Goal: Task Accomplishment & Management: Use online tool/utility

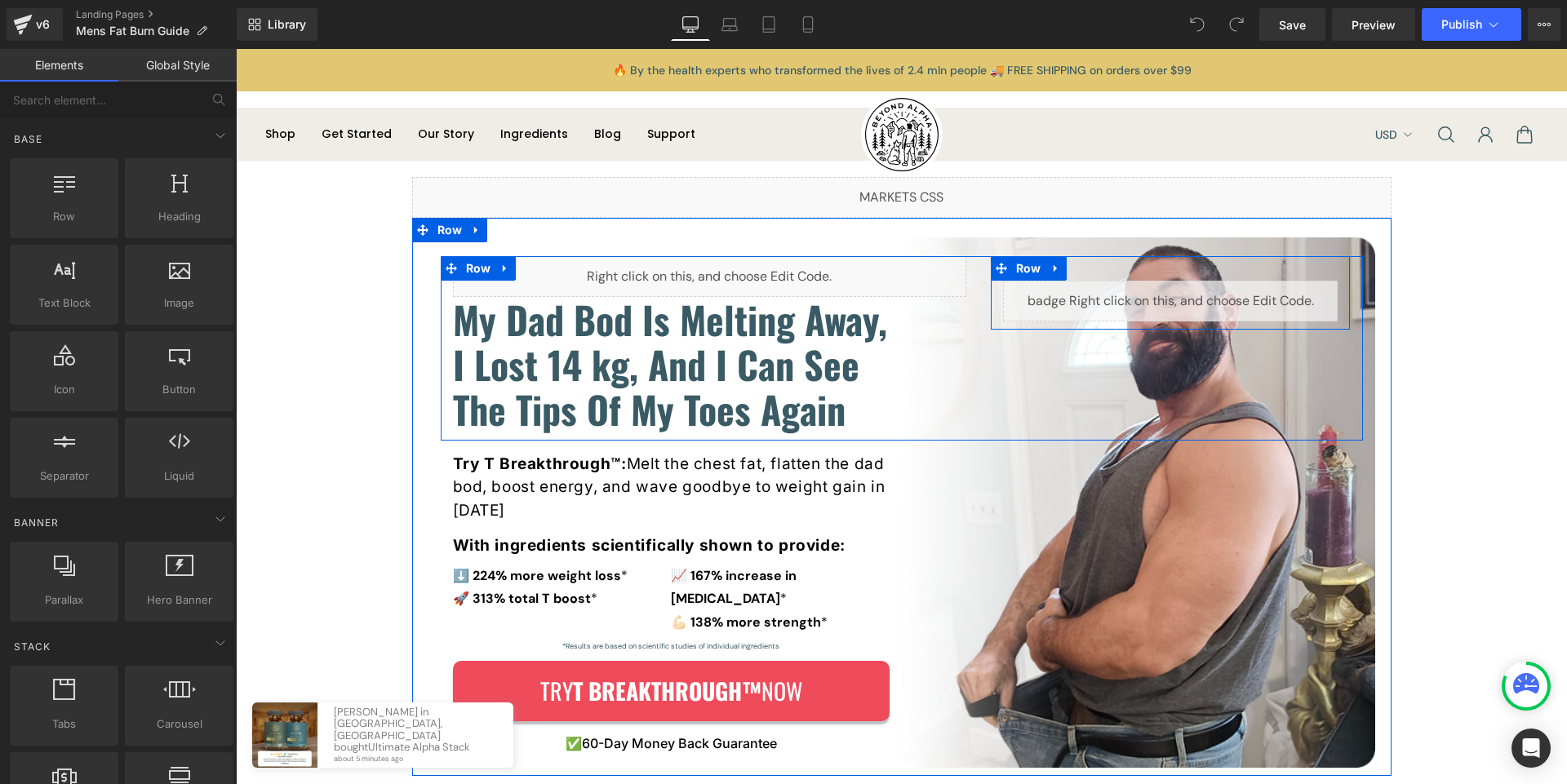
click at [994, 303] on div "Liquid" at bounding box center [1170, 301] width 360 height 41
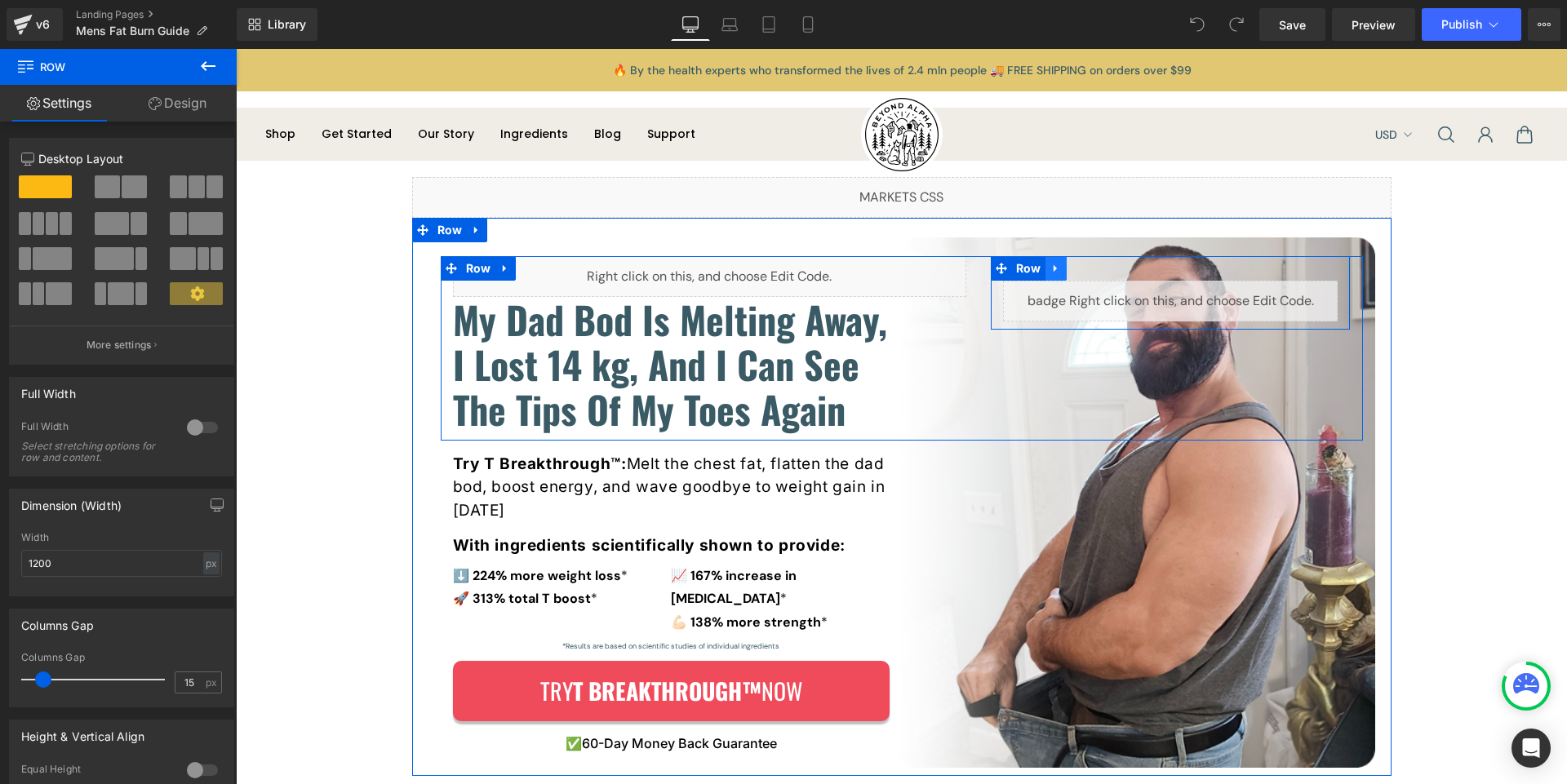
click at [1053, 271] on icon at bounding box center [1054, 269] width 3 height 8
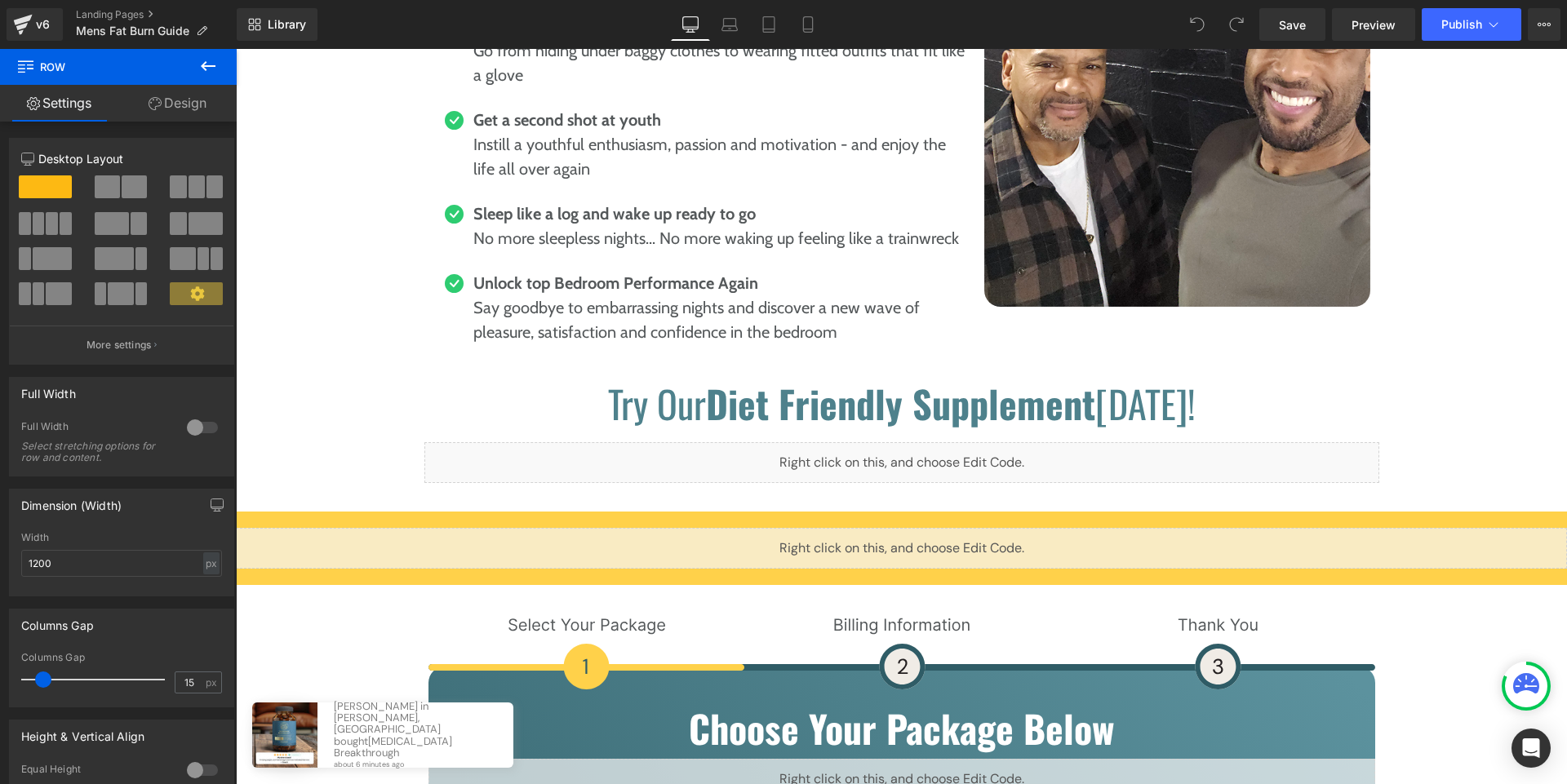
scroll to position [7515, 0]
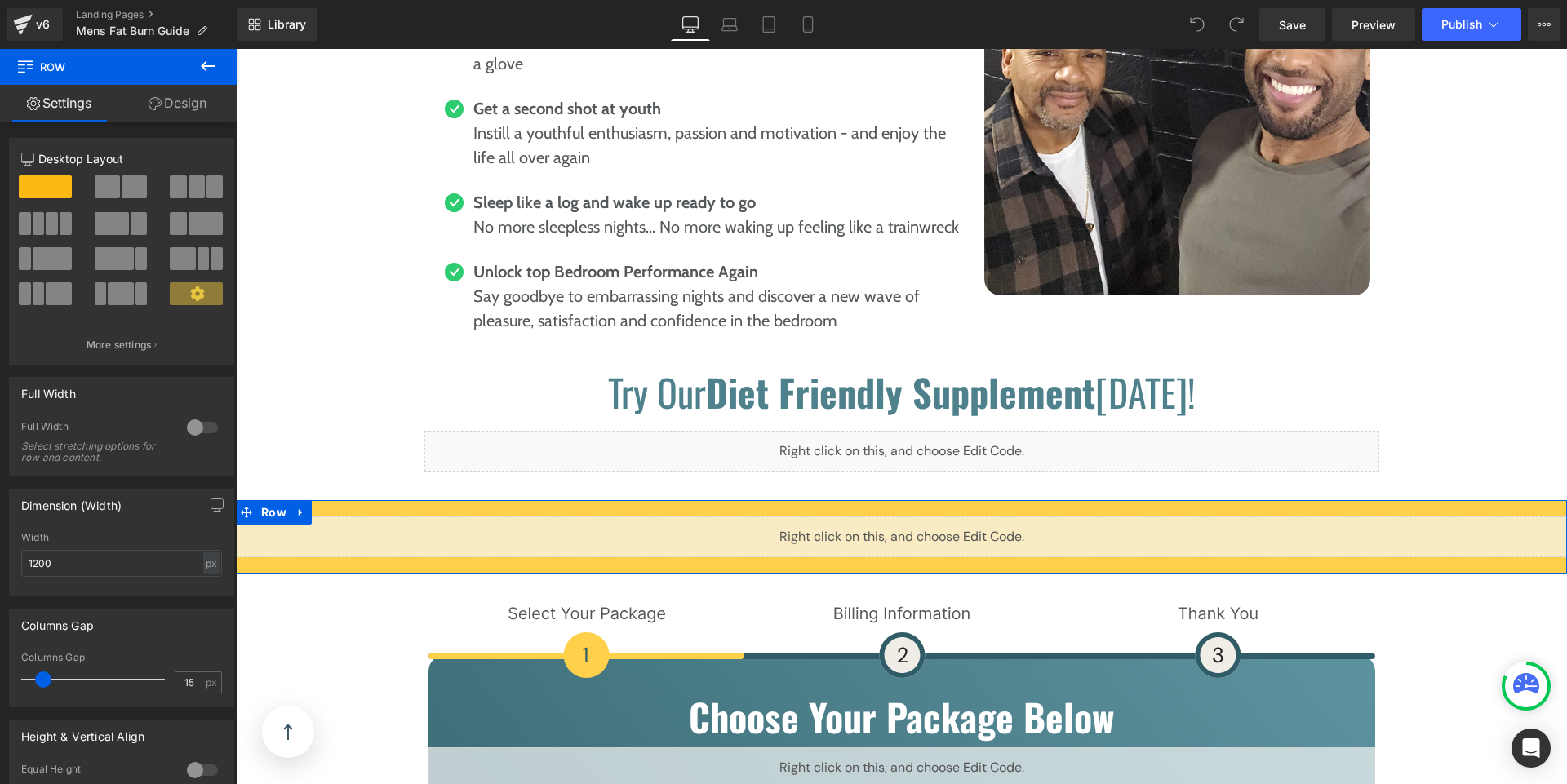
click at [507, 500] on div "Liquid Row" at bounding box center [901, 537] width 1331 height 74
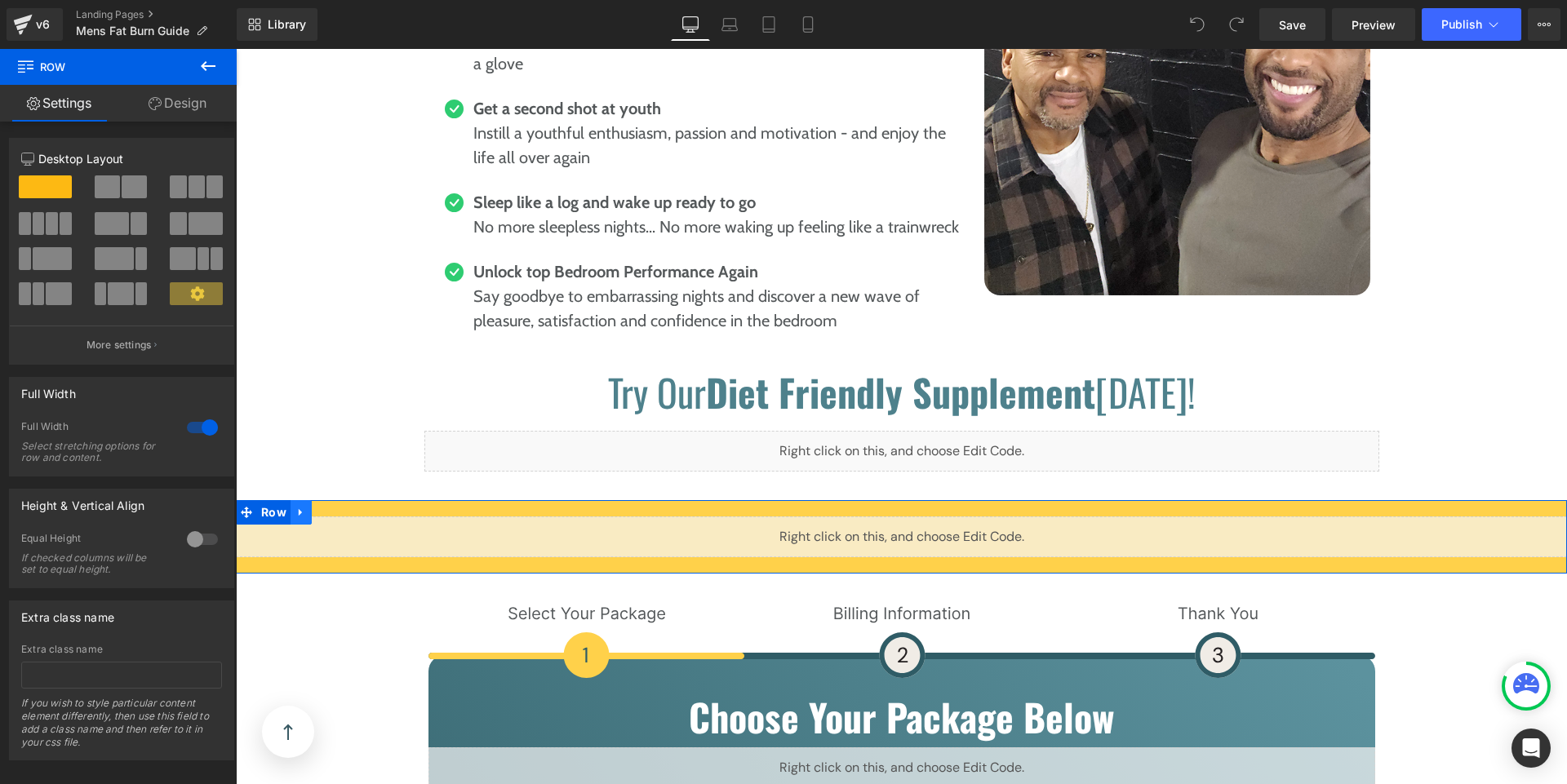
click at [295, 507] on icon at bounding box center [301, 513] width 11 height 12
click at [298, 507] on icon at bounding box center [301, 513] width 11 height 12
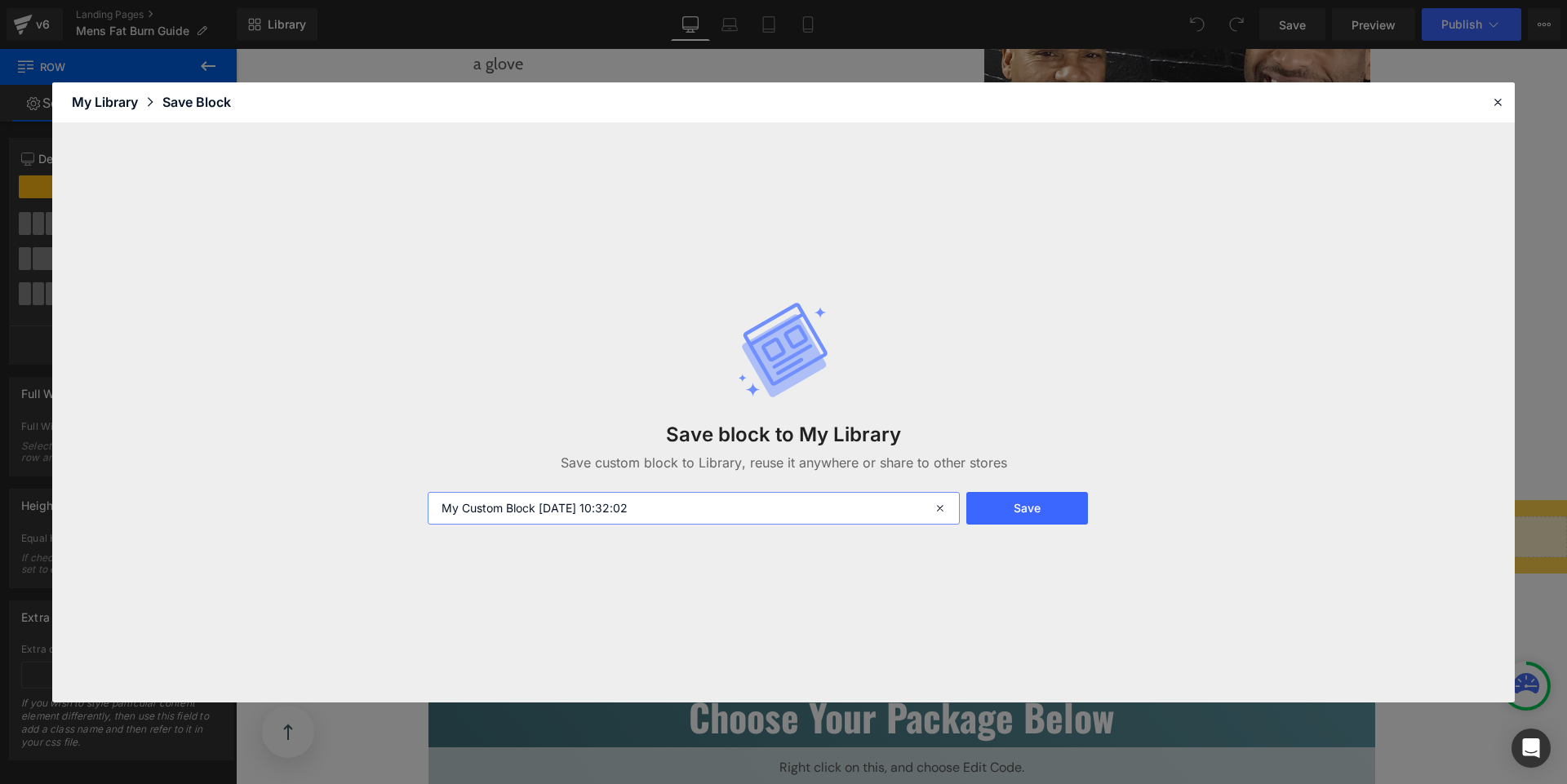
click at [670, 509] on input "My Custom Block 2025-10-15 10:32:02" at bounding box center [694, 508] width 532 height 32
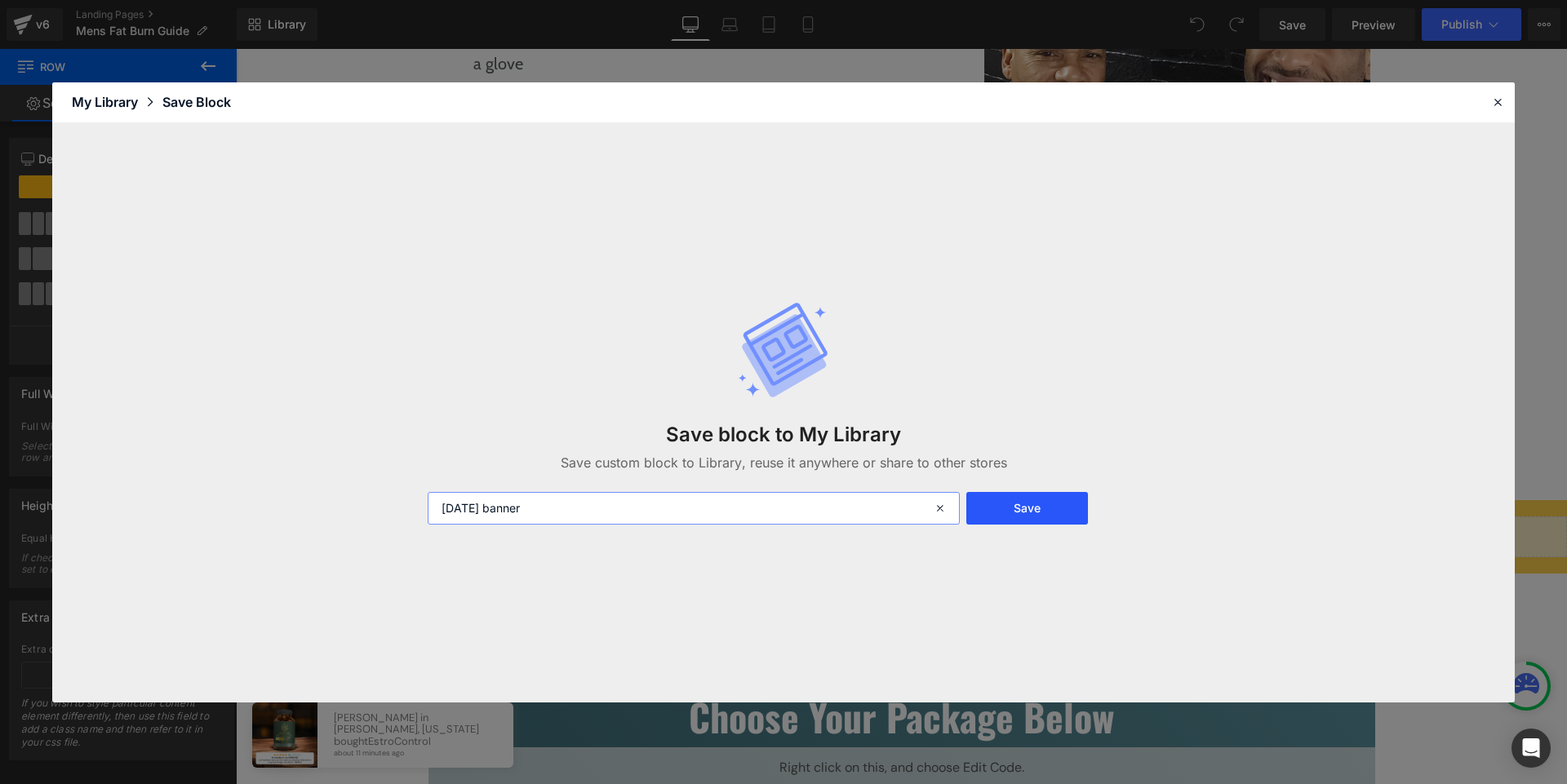
type input "halloween banner"
click at [1009, 498] on button "Save" at bounding box center [1027, 508] width 121 height 32
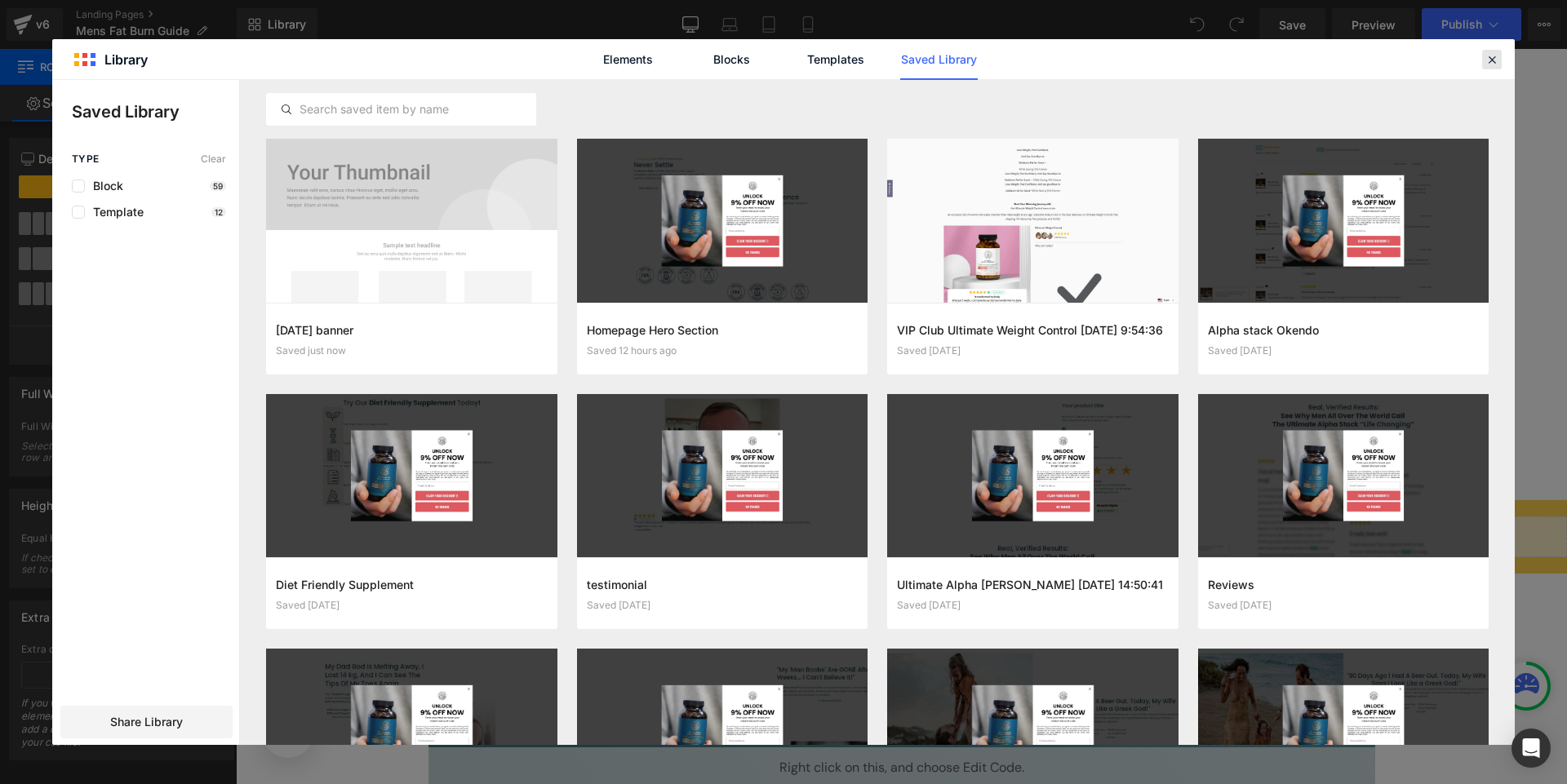
click at [1490, 53] on icon at bounding box center [1492, 59] width 14 height 14
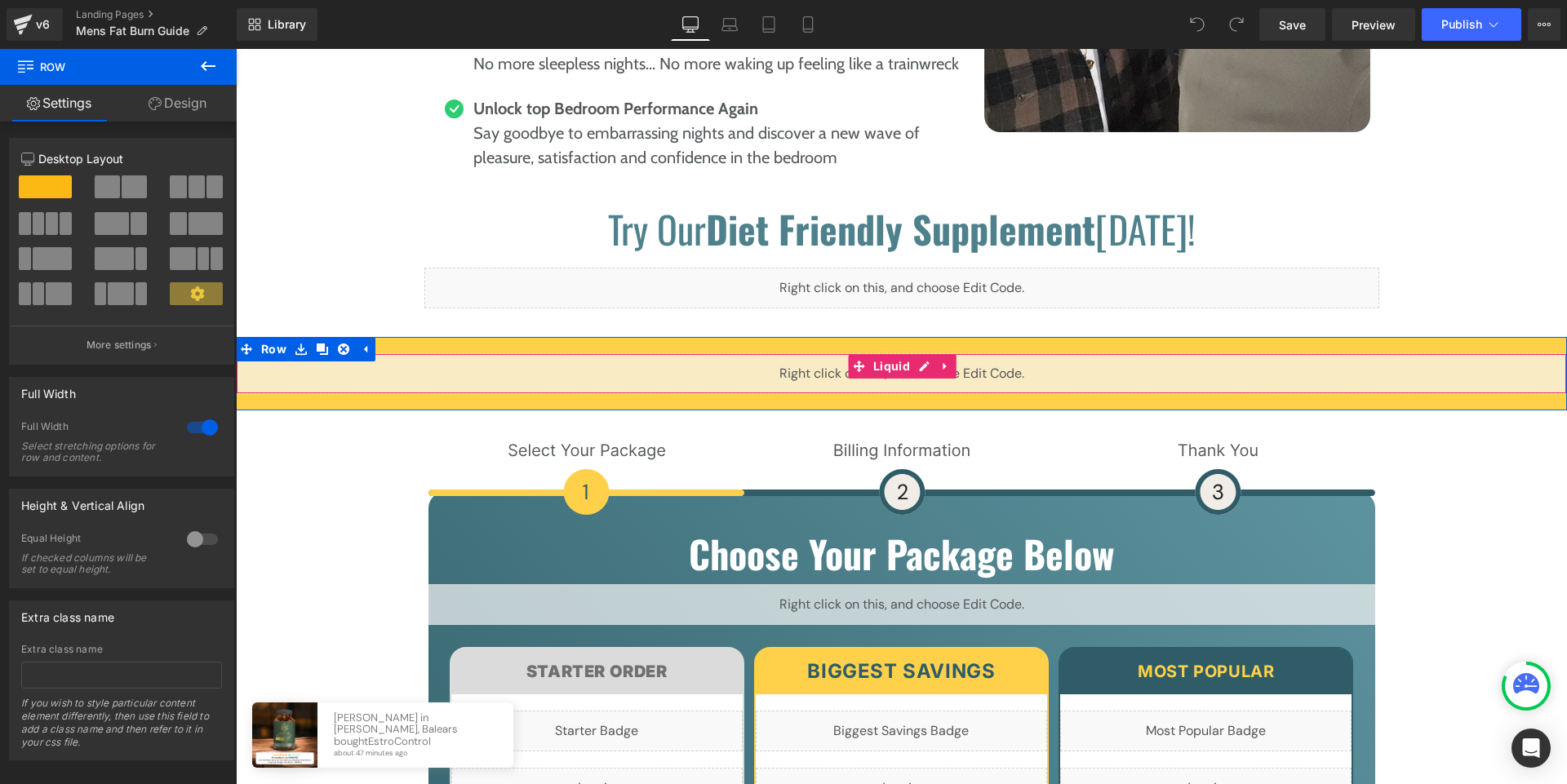
scroll to position [7699, 0]
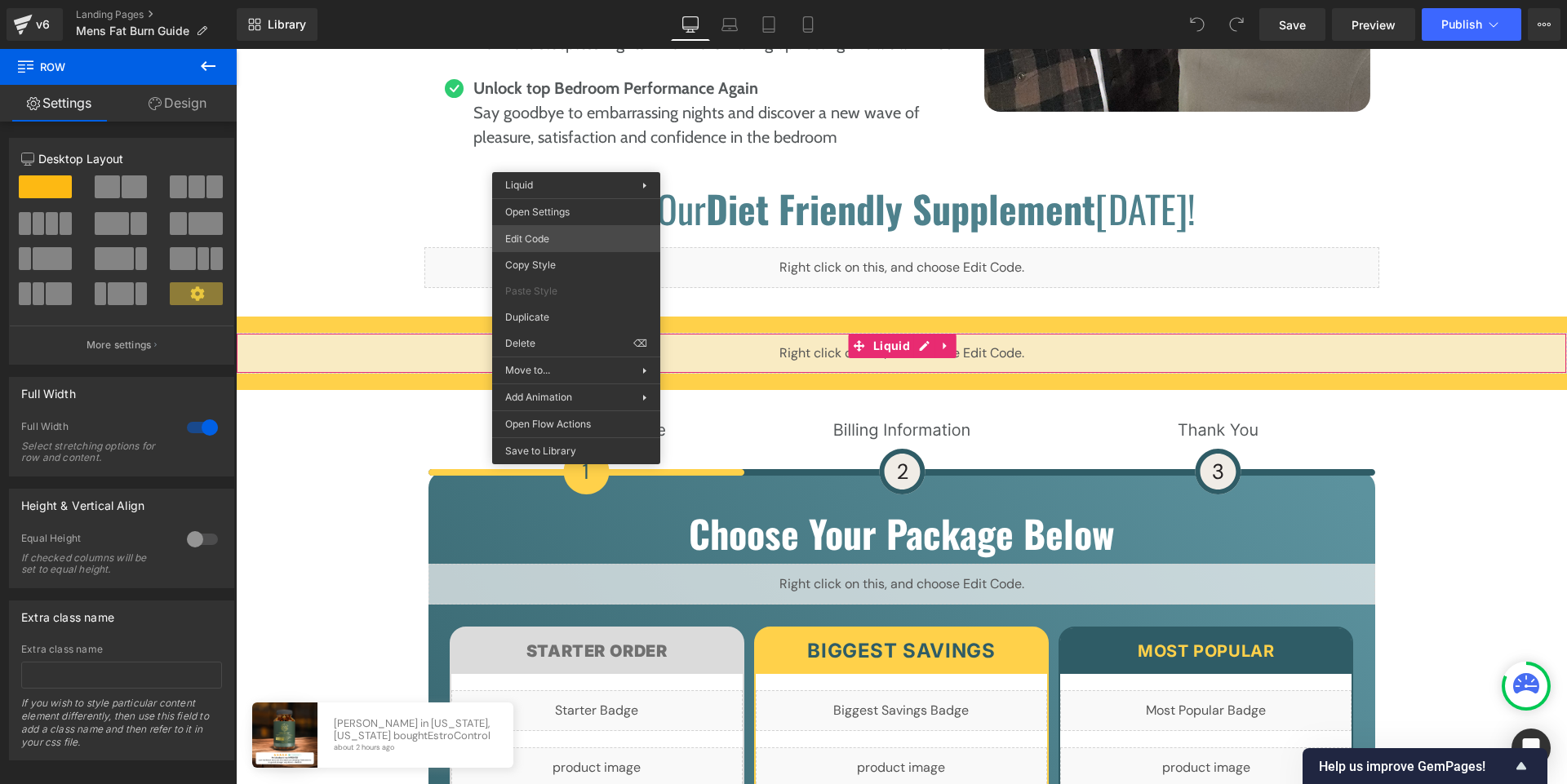
click at [578, 0] on div "You are previewing how the will restyle your page. You can not edit Elements in…" at bounding box center [784, 0] width 1567 height 0
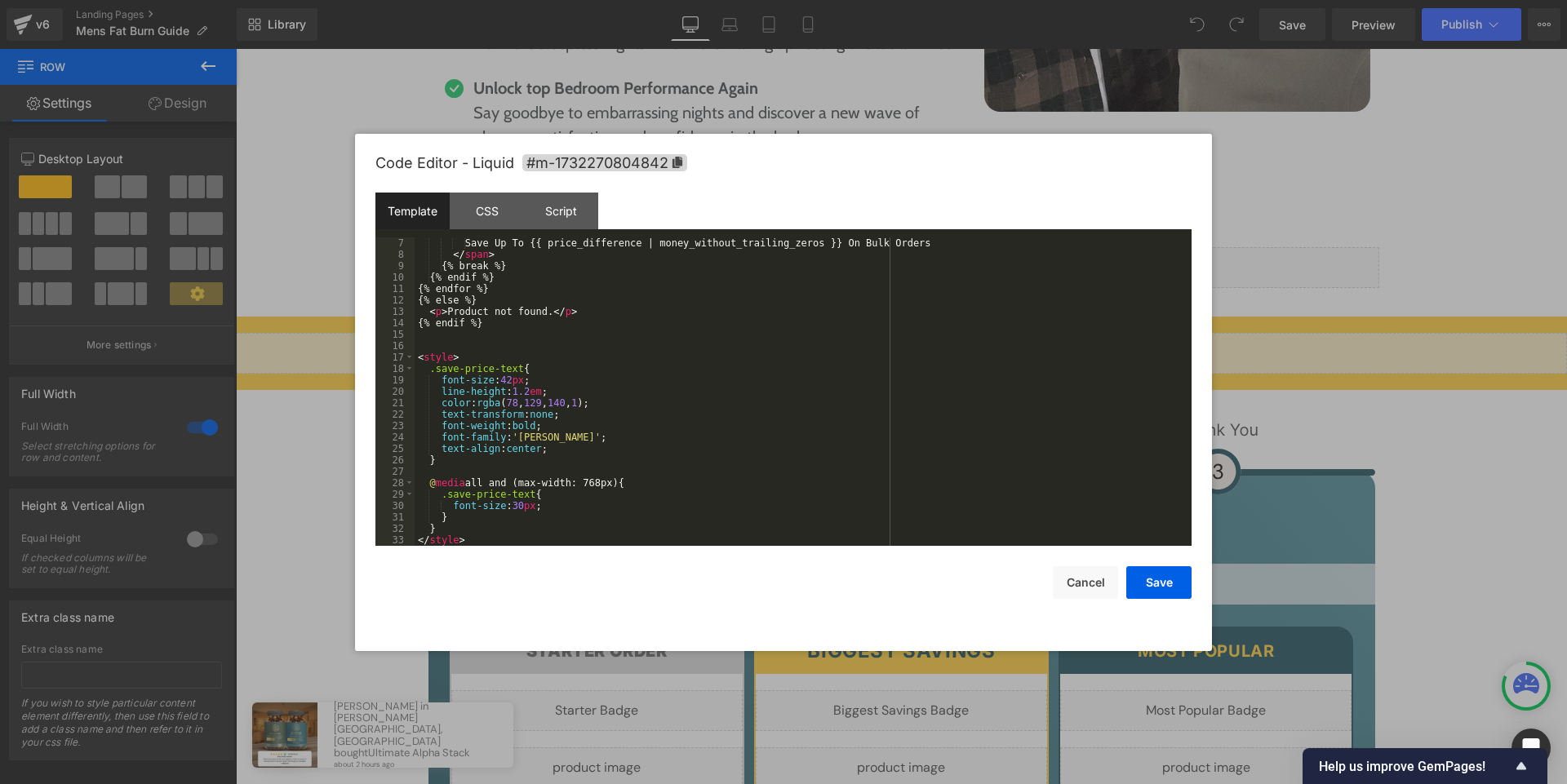
scroll to position [0, 0]
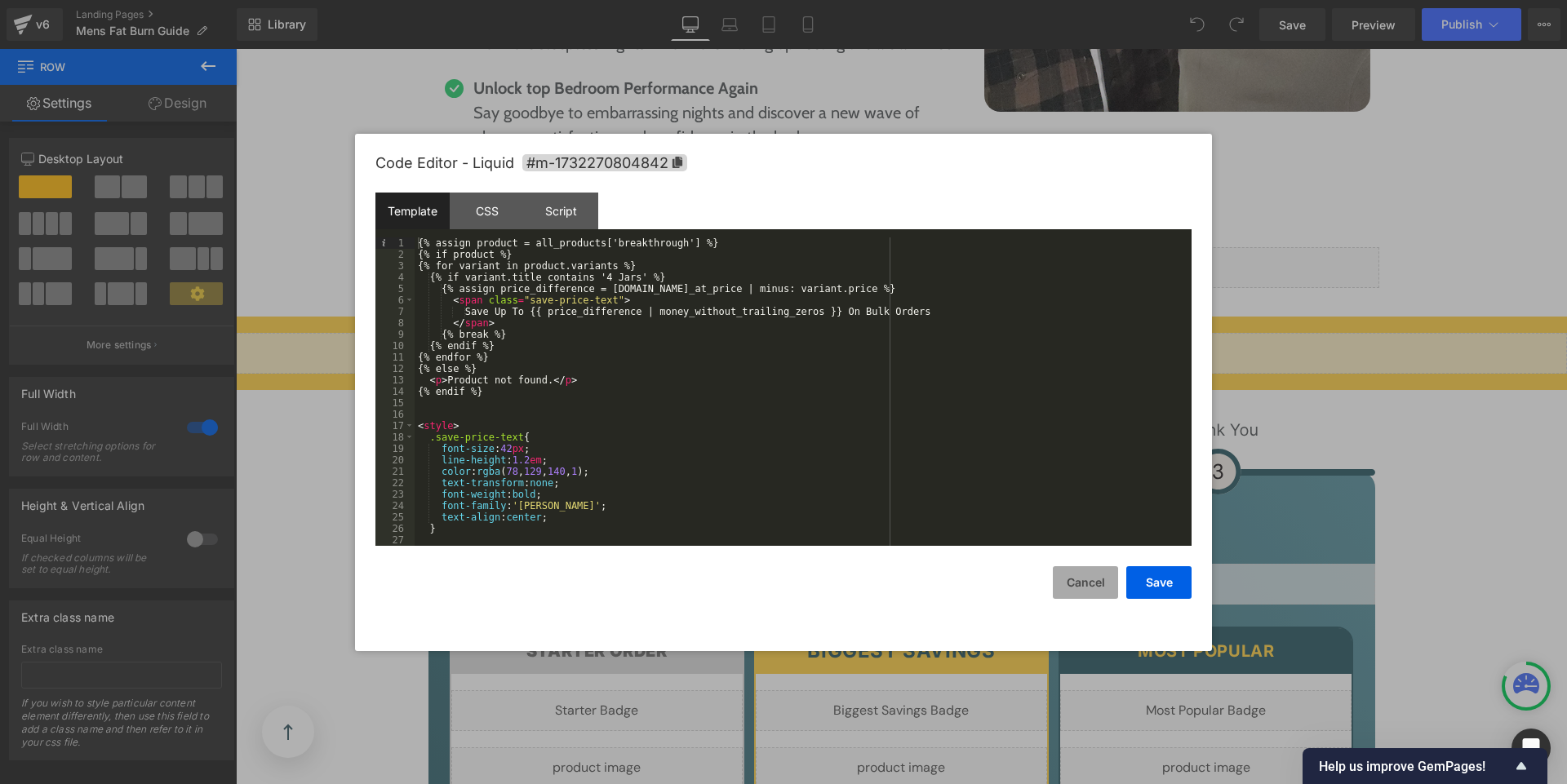
click at [1077, 585] on button "Cancel" at bounding box center [1085, 583] width 65 height 32
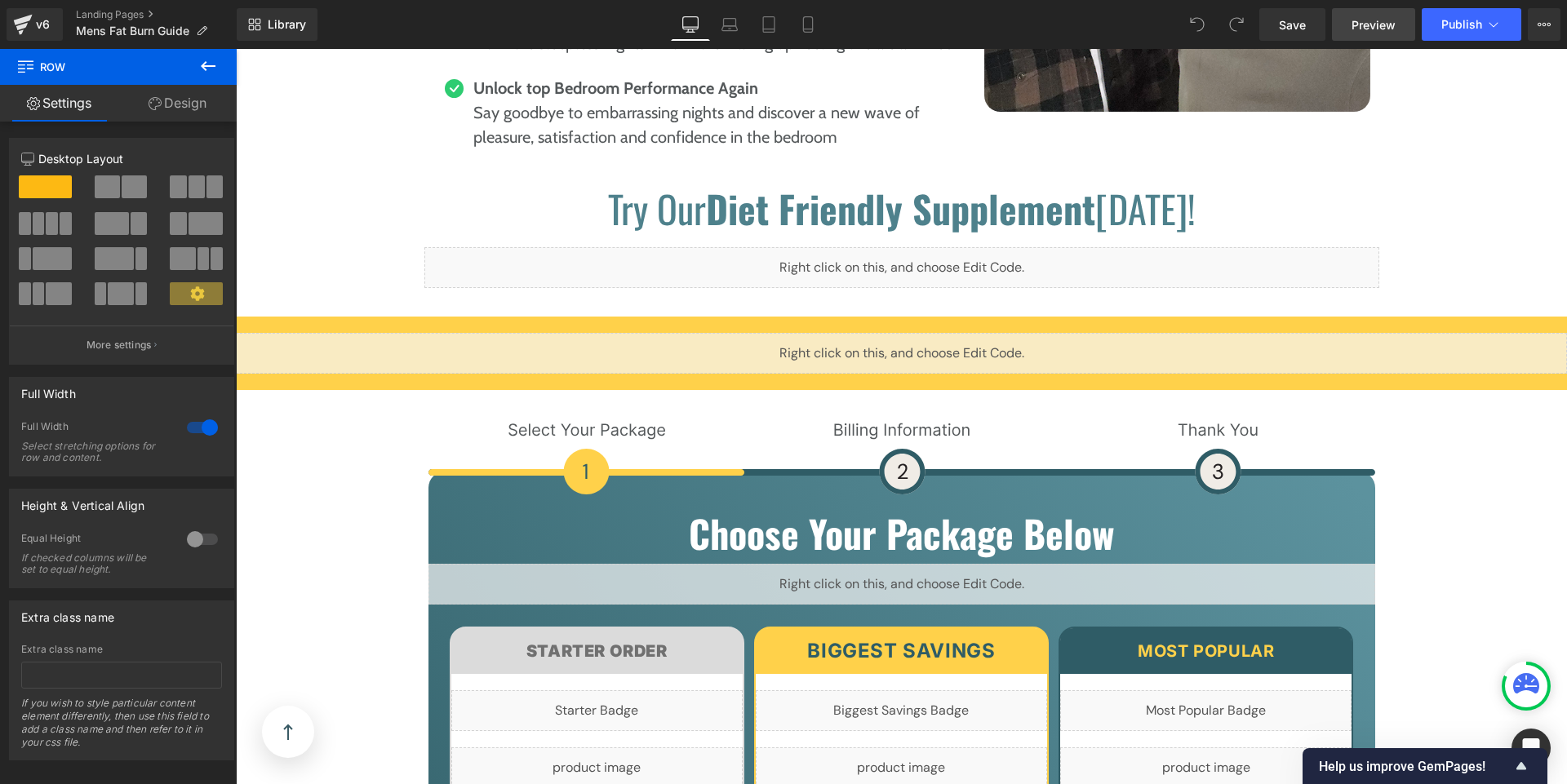
click at [1368, 30] on span "Preview" at bounding box center [1374, 25] width 44 height 17
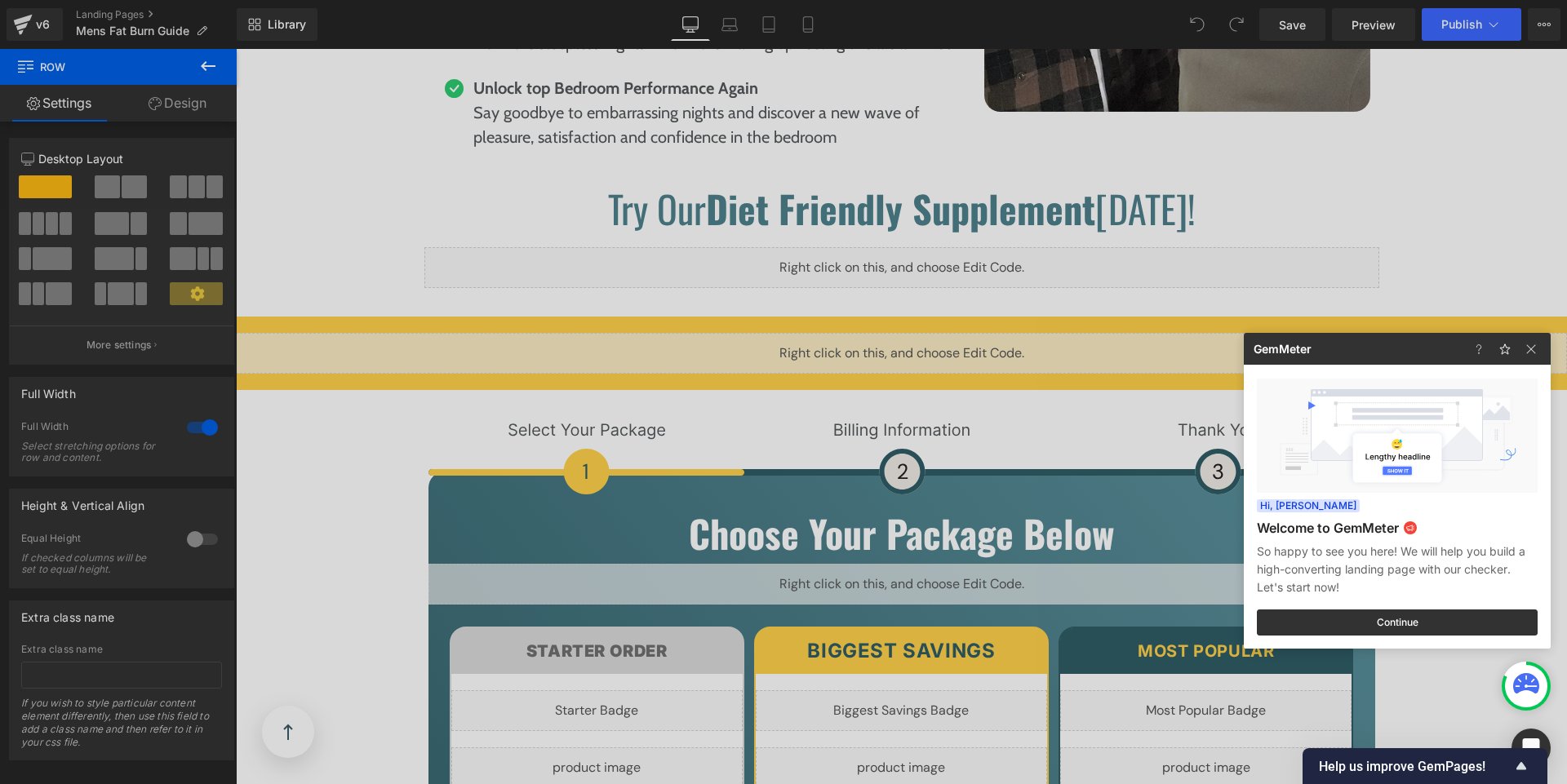
click at [1543, 350] on div at bounding box center [1508, 349] width 85 height 32
click at [1538, 350] on img at bounding box center [1531, 349] width 20 height 20
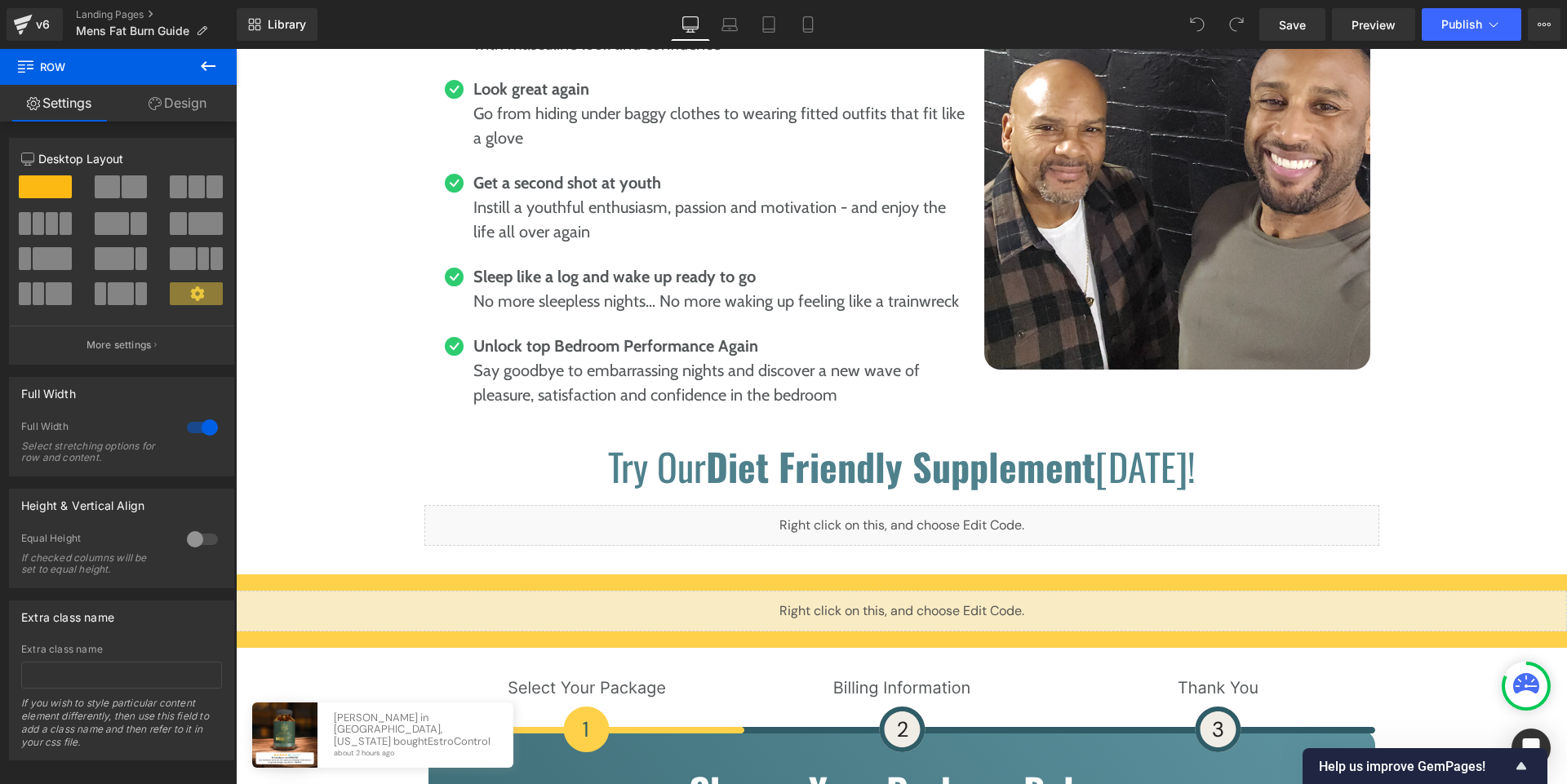
scroll to position [7554, 0]
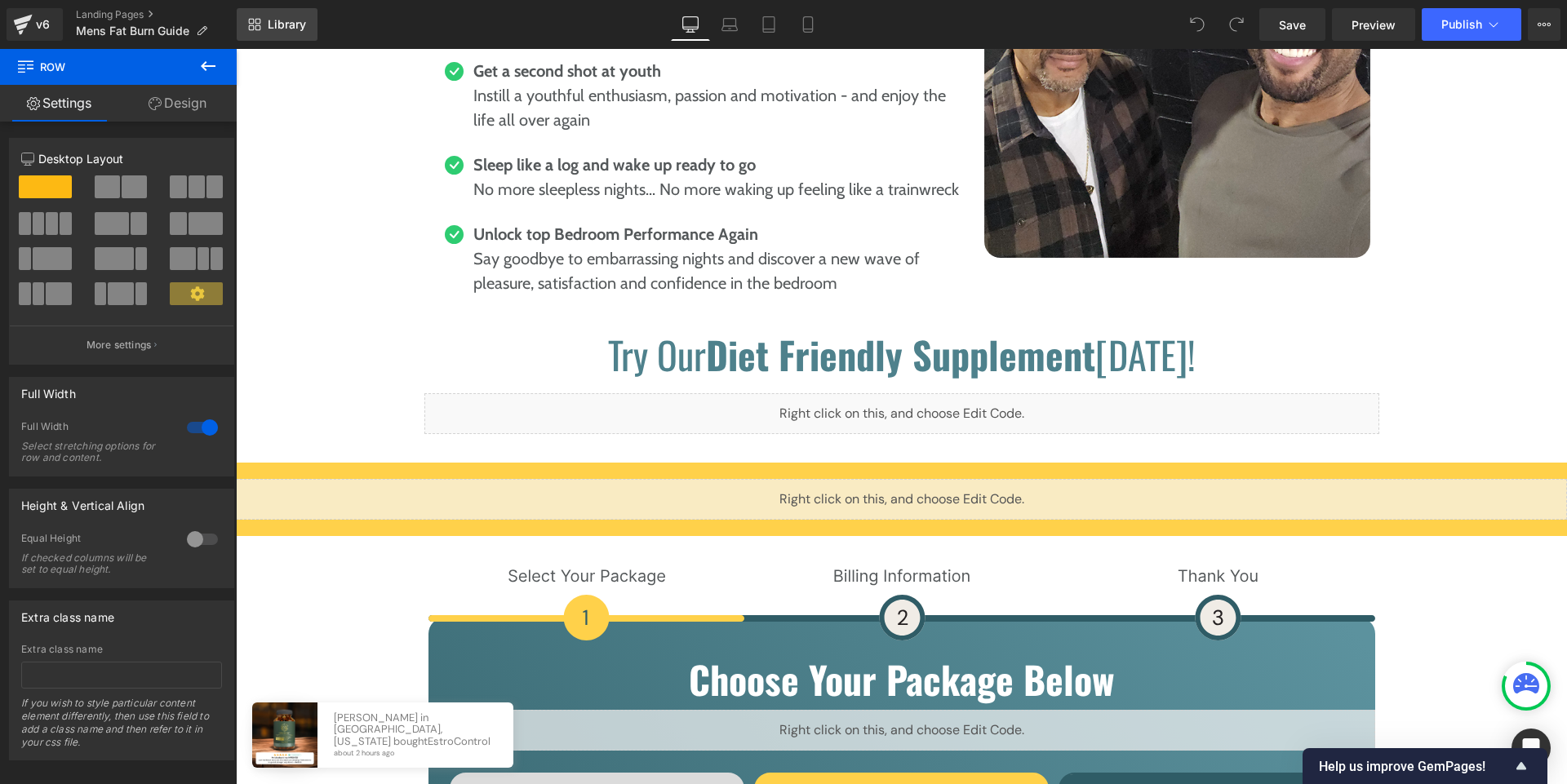
click at [279, 18] on span "Library" at bounding box center [287, 24] width 38 height 14
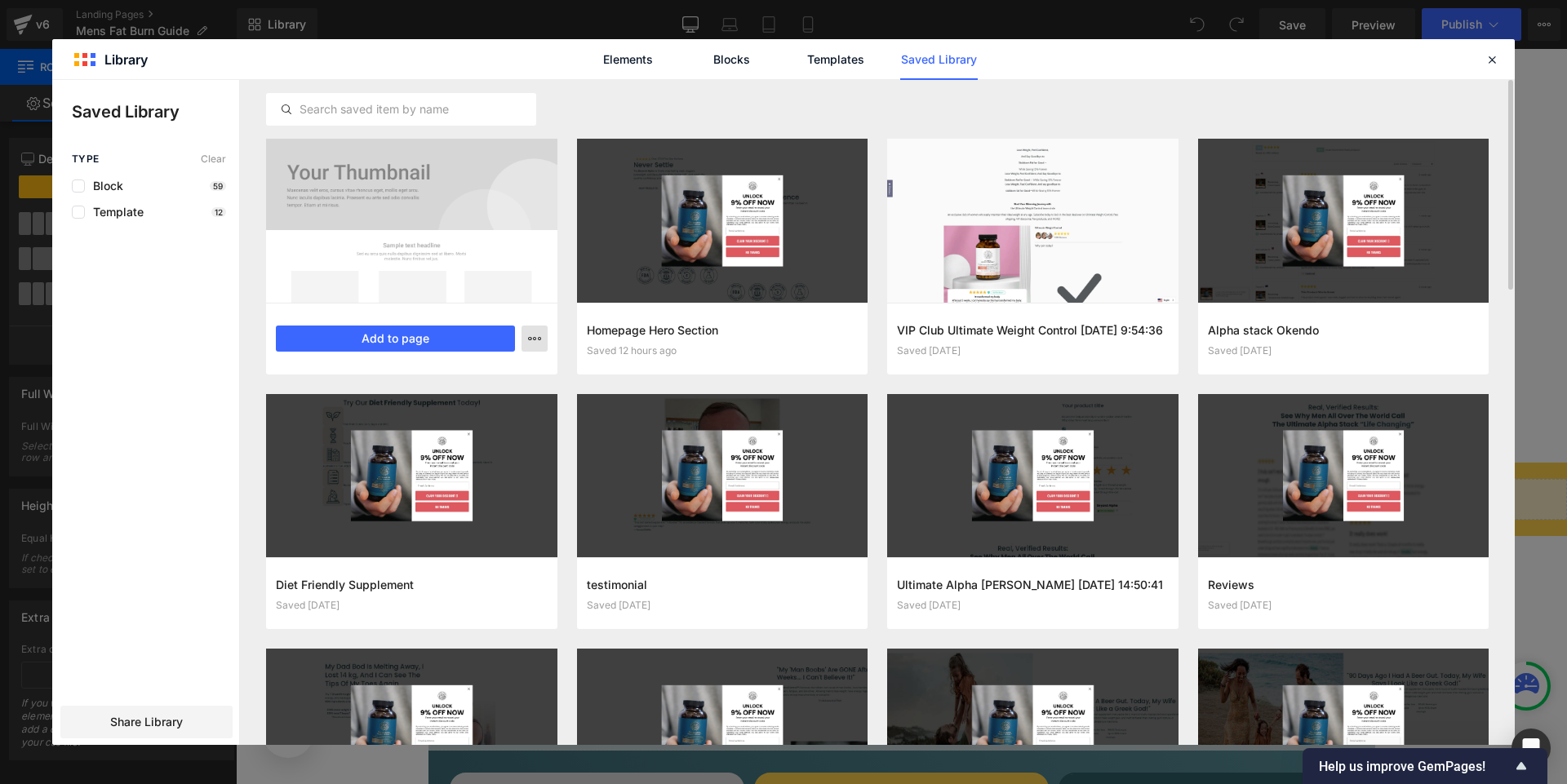
click at [535, 336] on icon "button" at bounding box center [535, 339] width 13 height 13
click at [125, 390] on div at bounding box center [784, 413] width 1463 height 665
click at [530, 341] on icon "button" at bounding box center [535, 339] width 13 height 13
click at [478, 411] on div "Delete" at bounding box center [454, 410] width 186 height 34
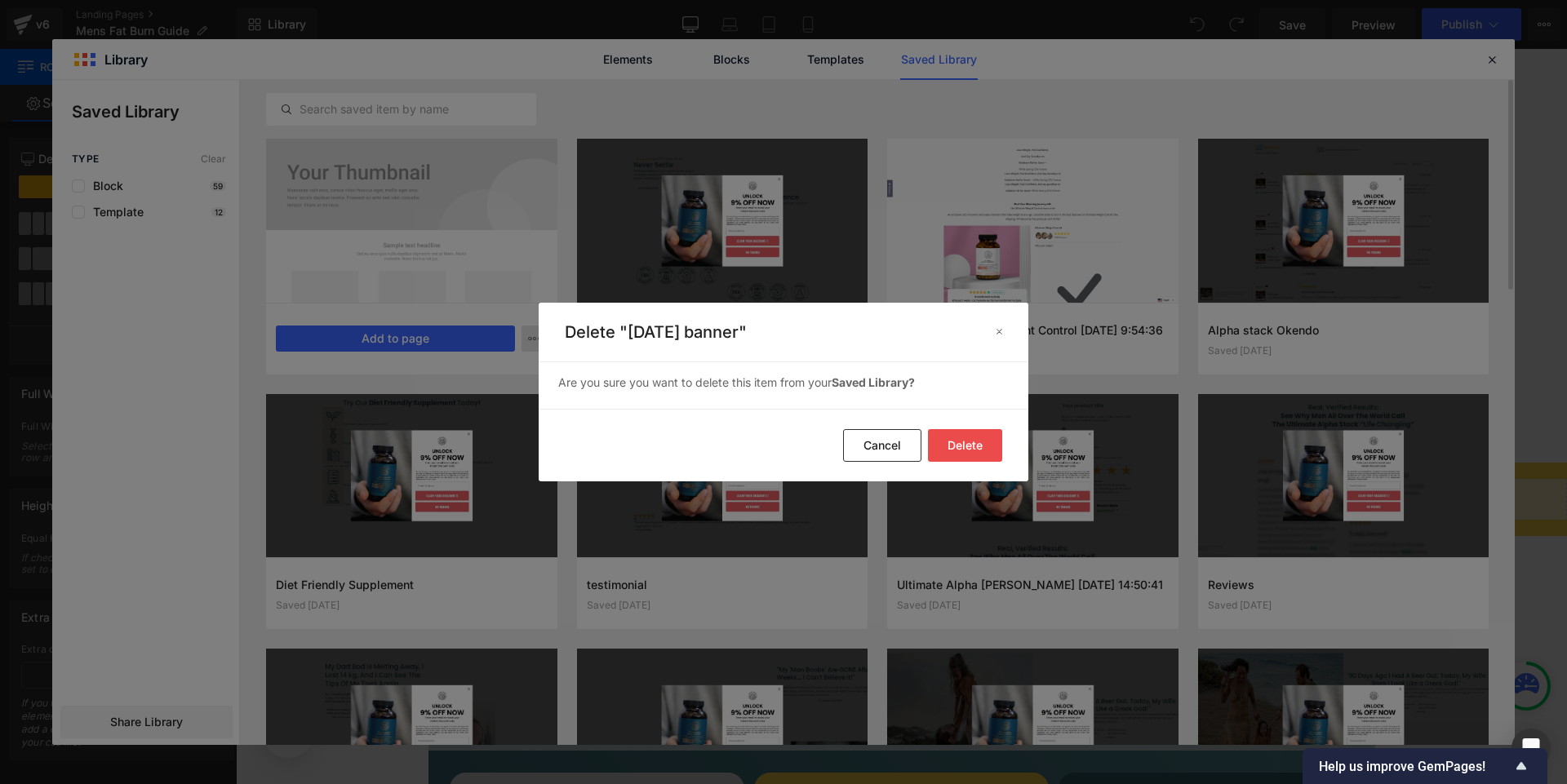
click at [958, 434] on button "Delete" at bounding box center [965, 445] width 75 height 32
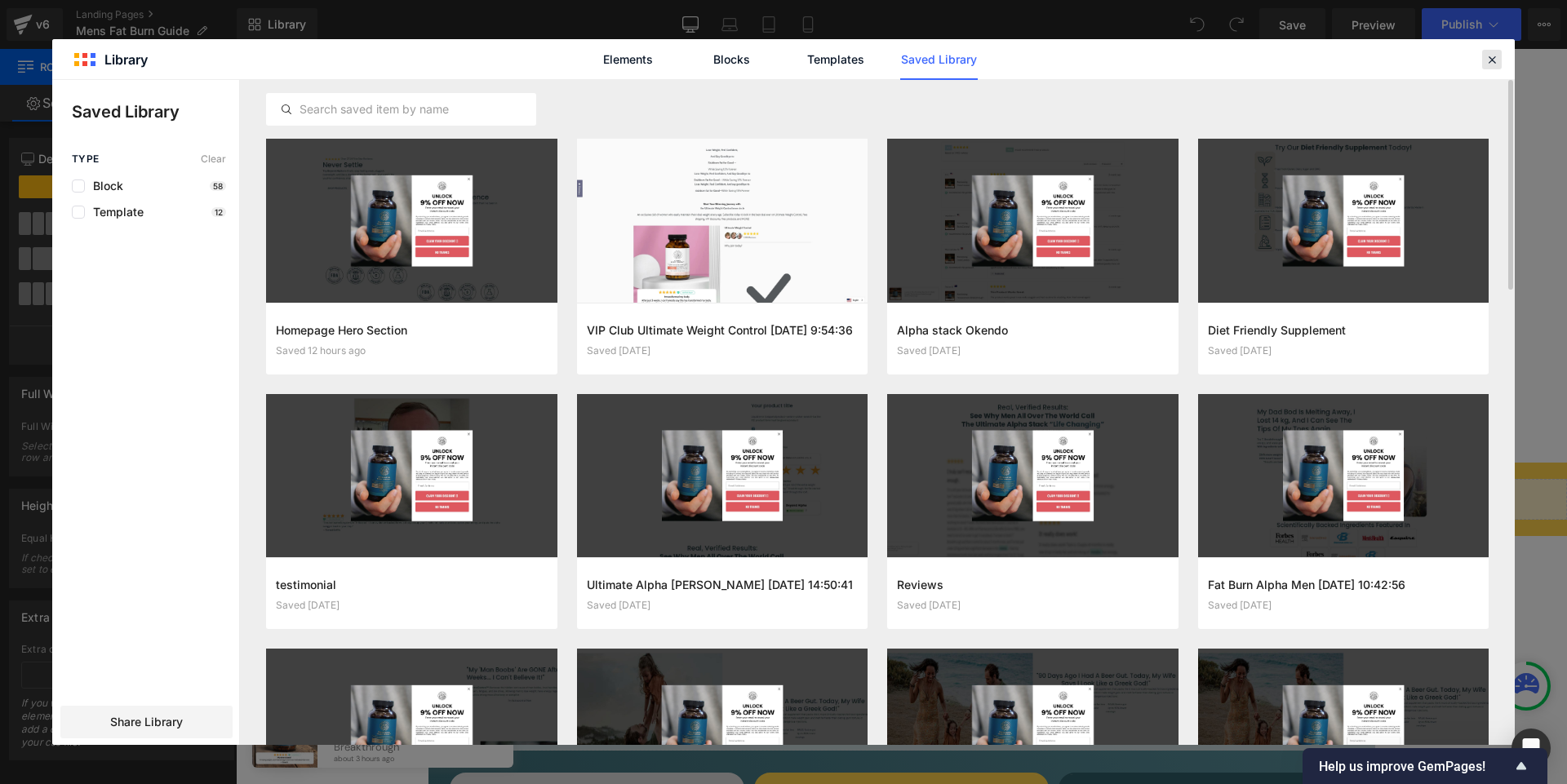
click at [1492, 57] on icon at bounding box center [1492, 59] width 14 height 14
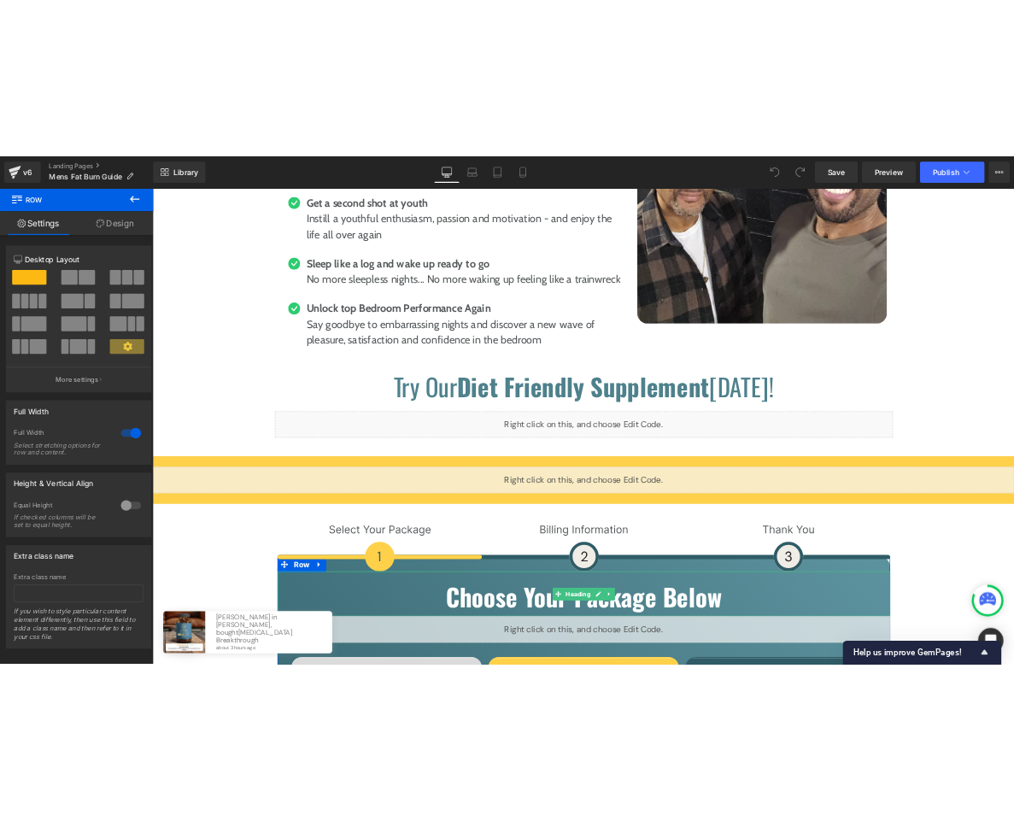
scroll to position [8185, 0]
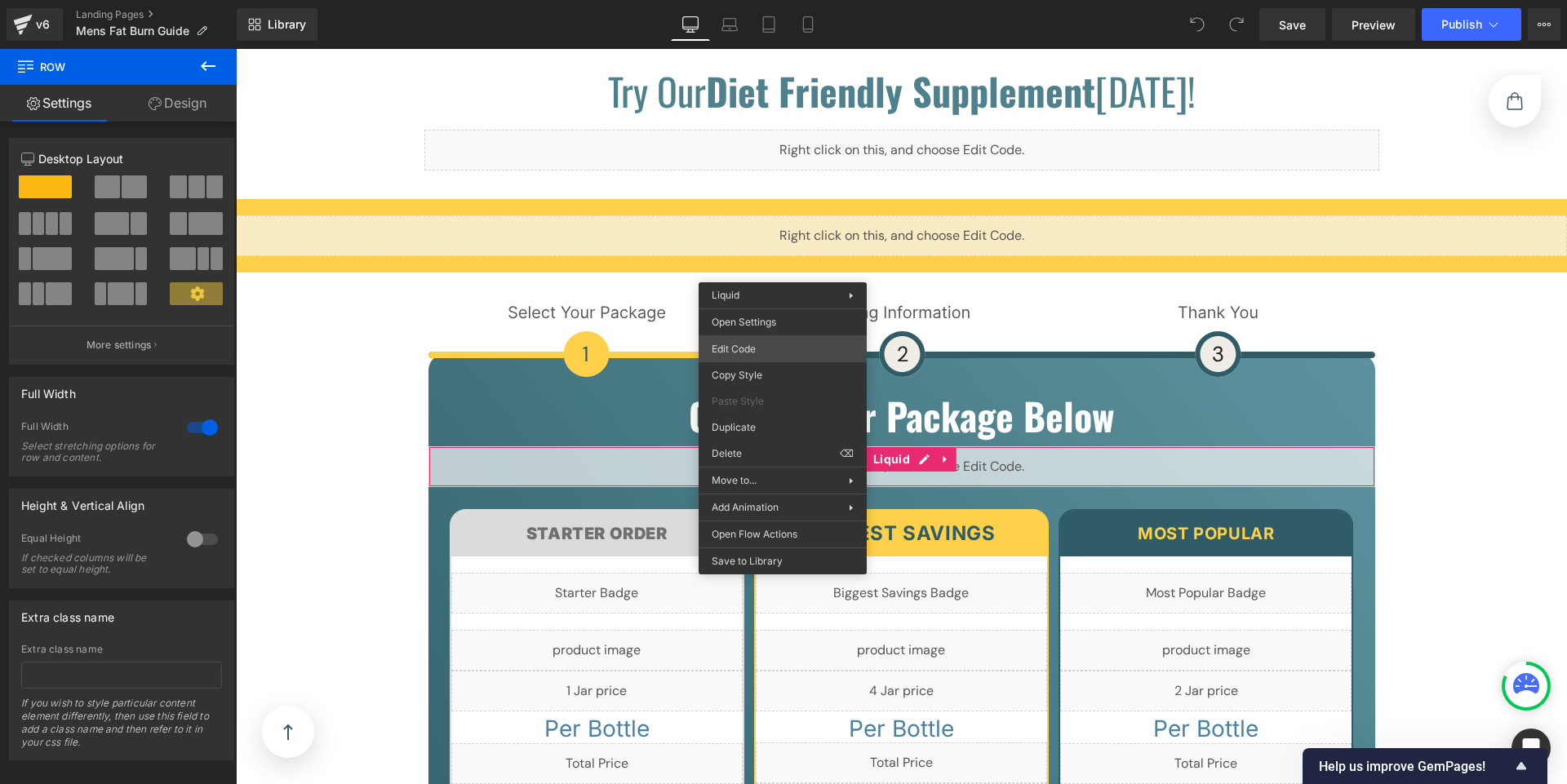
click at [776, 0] on div "You are previewing how the will restyle your page. You can not edit Elements in…" at bounding box center [784, 0] width 1567 height 0
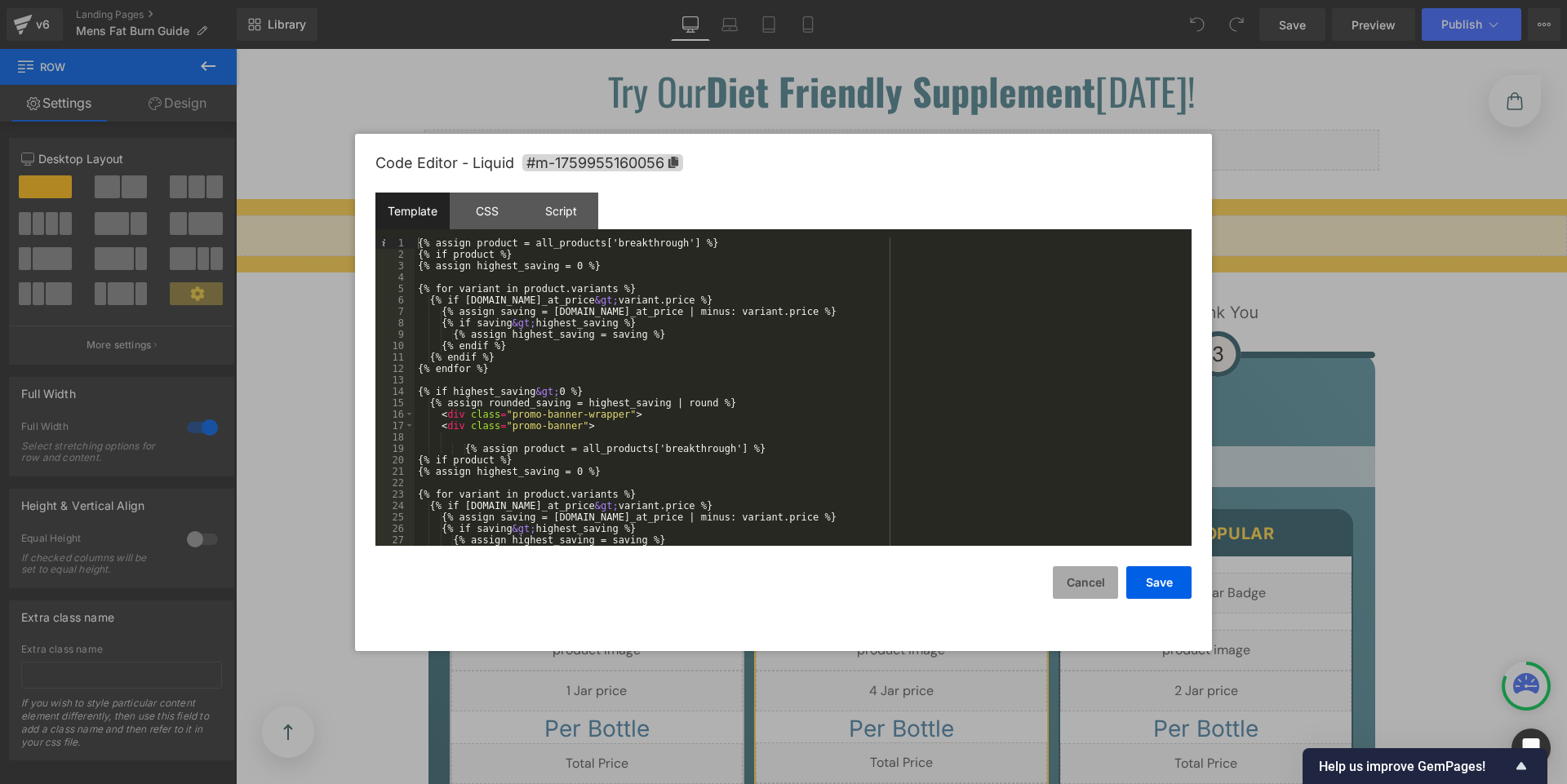
click at [1097, 582] on button "Cancel" at bounding box center [1085, 583] width 65 height 32
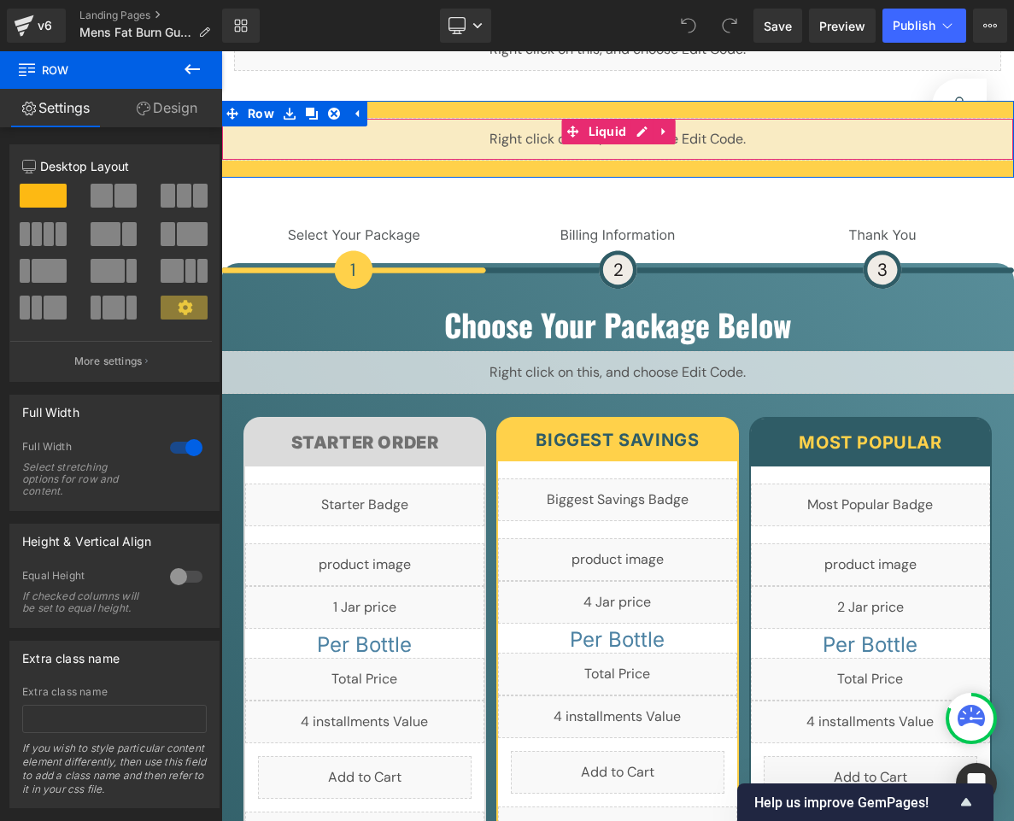
scroll to position [7822, 0]
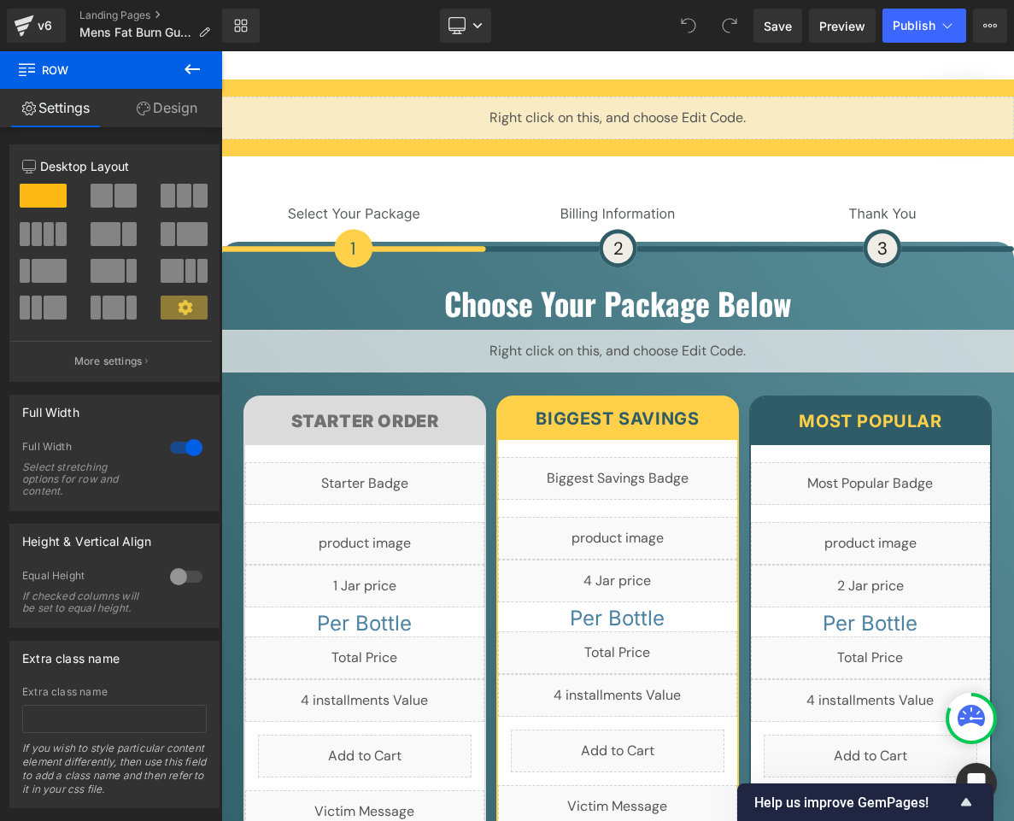
click at [626, 330] on div "Liquid" at bounding box center [617, 351] width 793 height 43
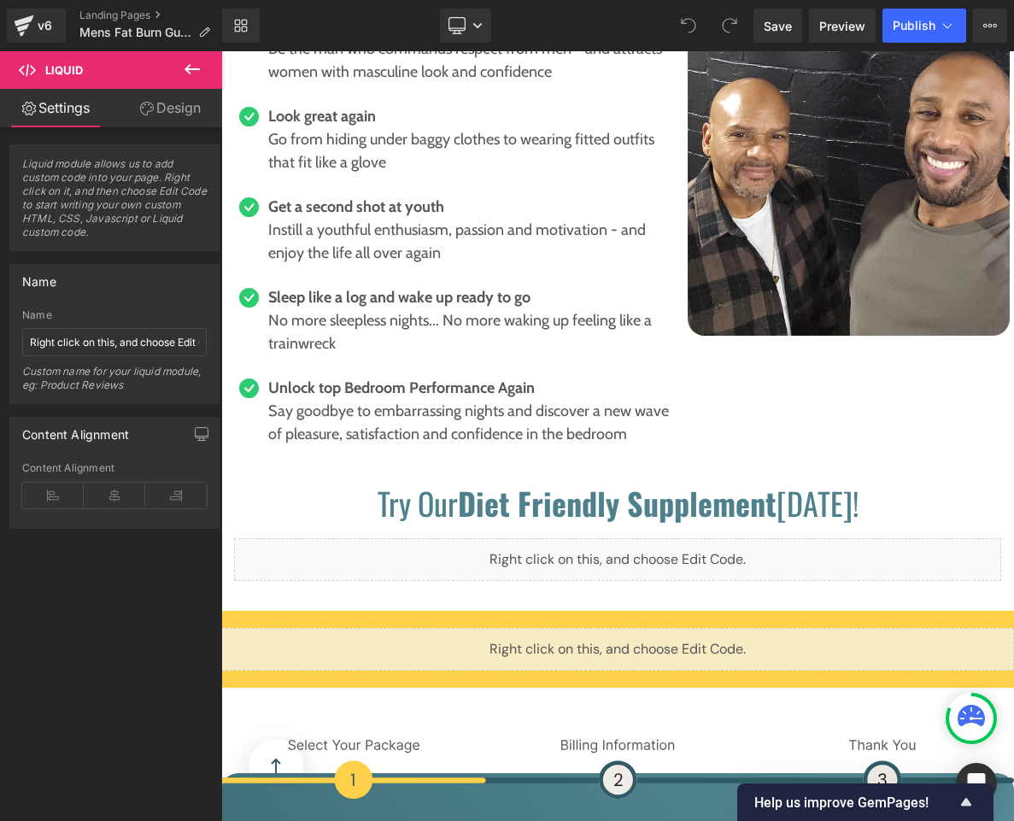
scroll to position [7624, 0]
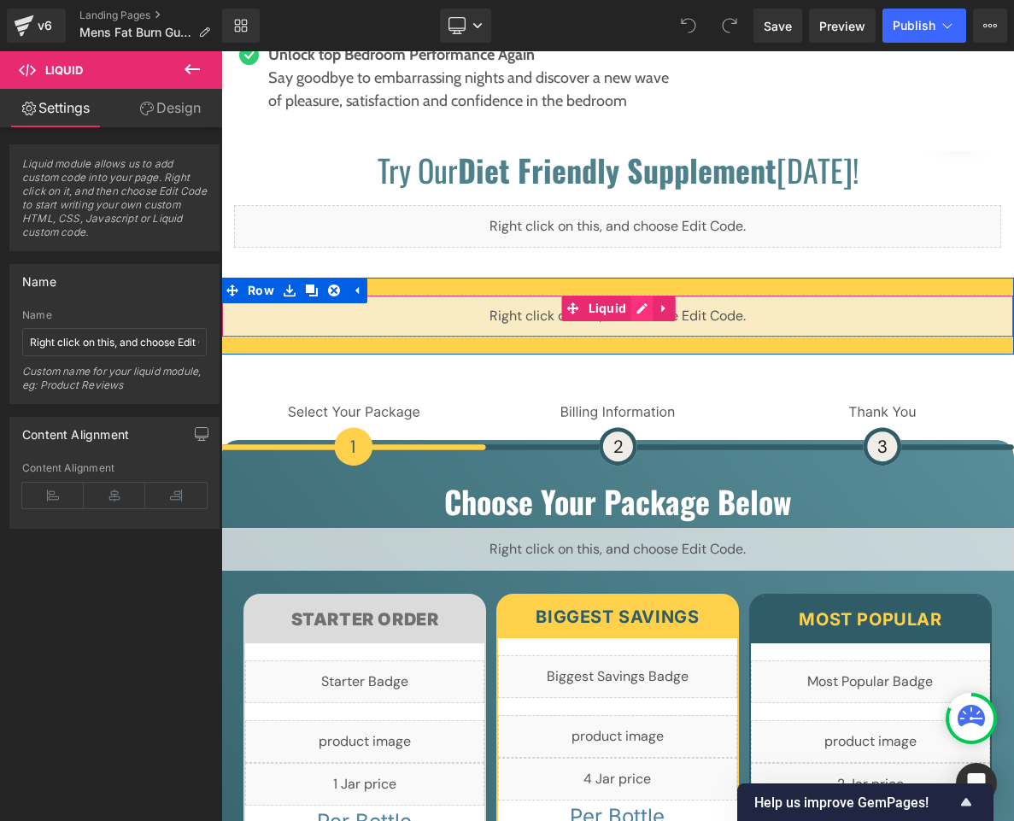
click at [632, 295] on div "Liquid" at bounding box center [617, 316] width 793 height 43
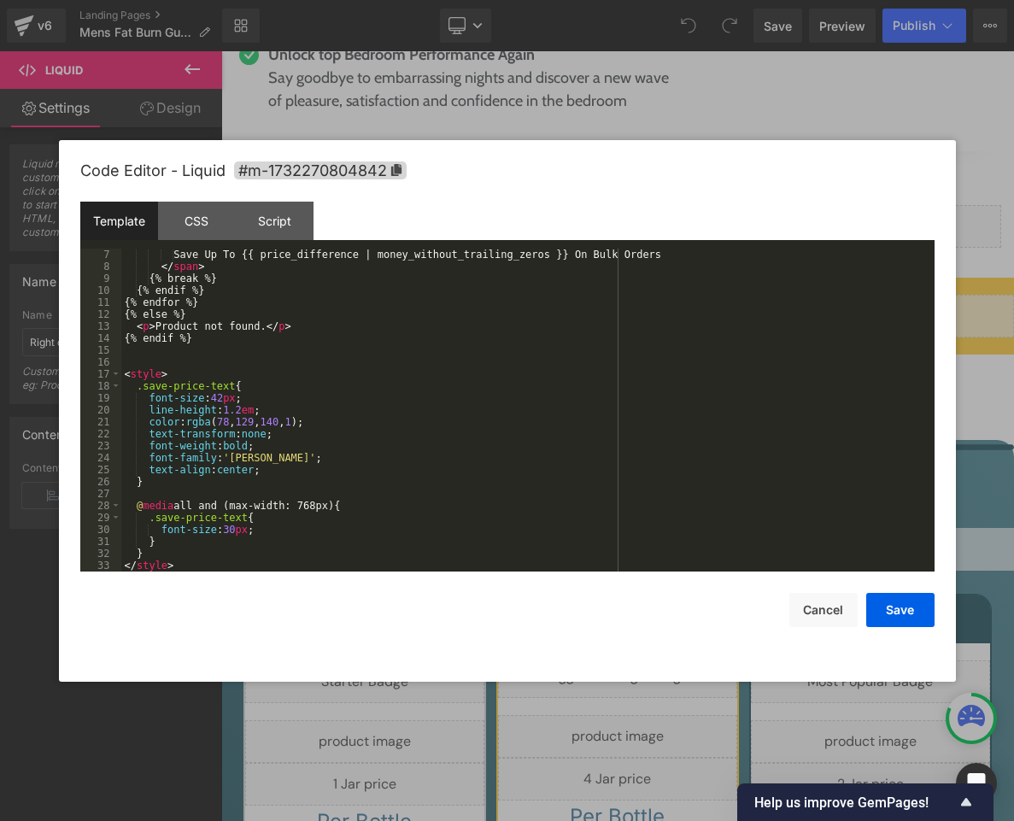
scroll to position [72, 0]
click at [828, 607] on button "Cancel" at bounding box center [823, 610] width 68 height 34
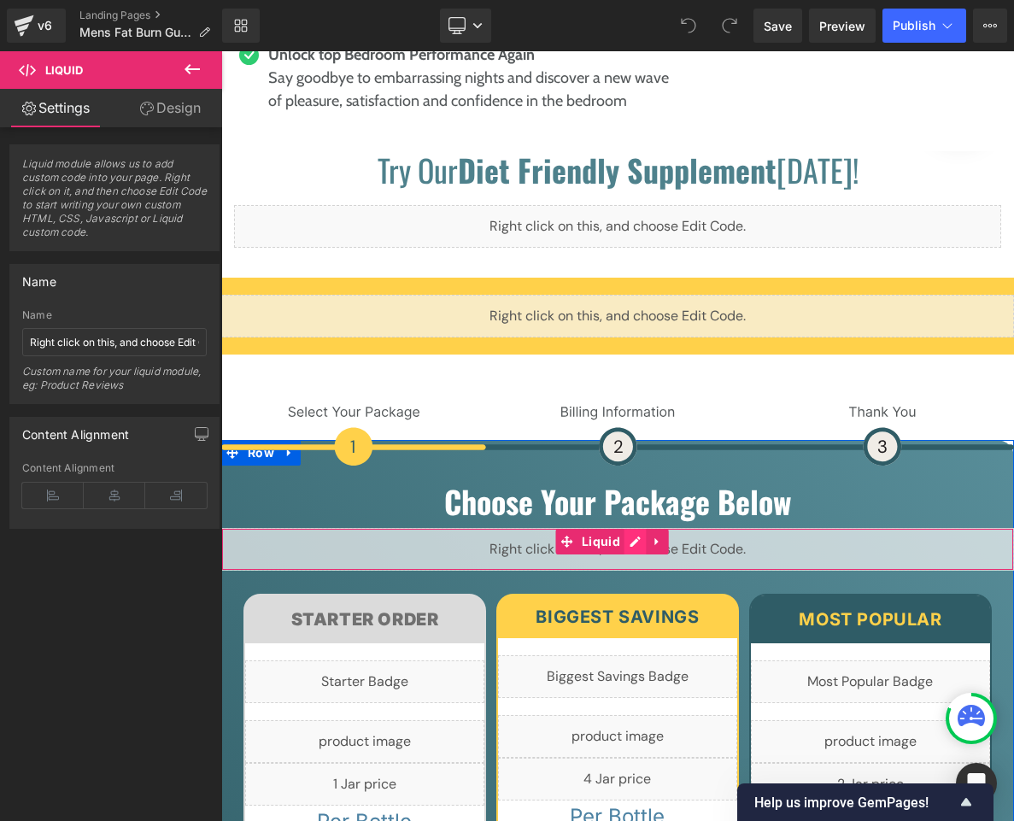
click at [629, 528] on div "Liquid" at bounding box center [617, 549] width 793 height 43
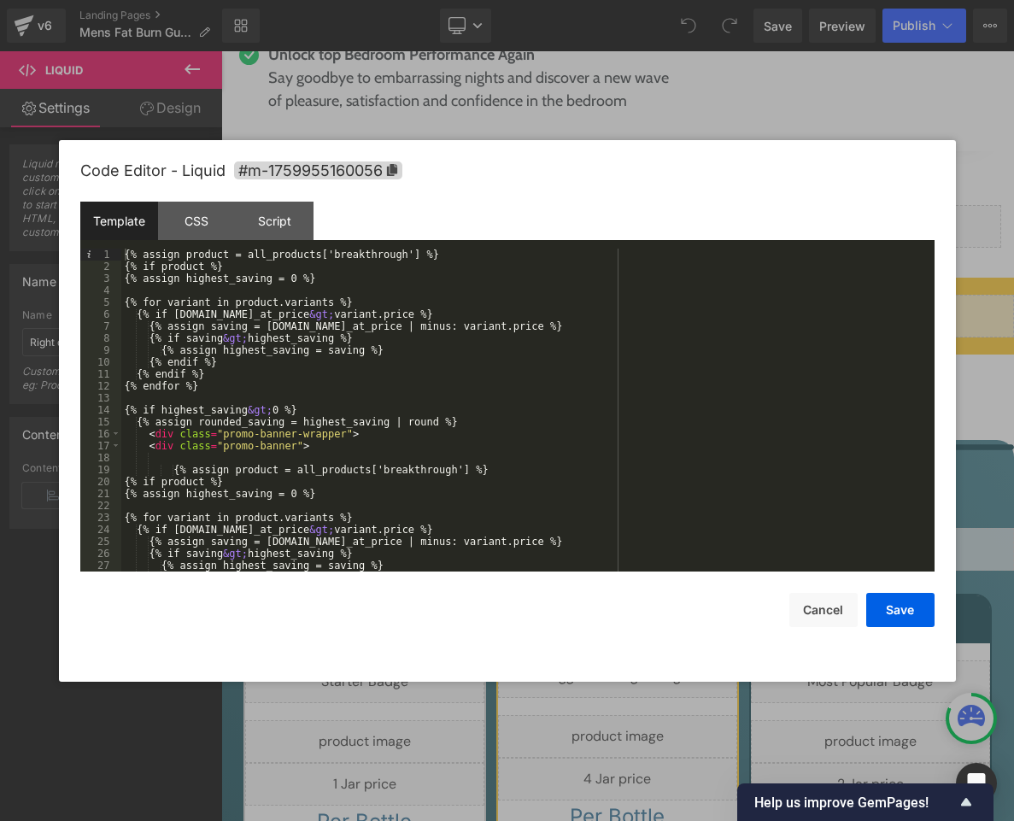
scroll to position [0, 0]
click at [829, 609] on button "Cancel" at bounding box center [823, 610] width 68 height 34
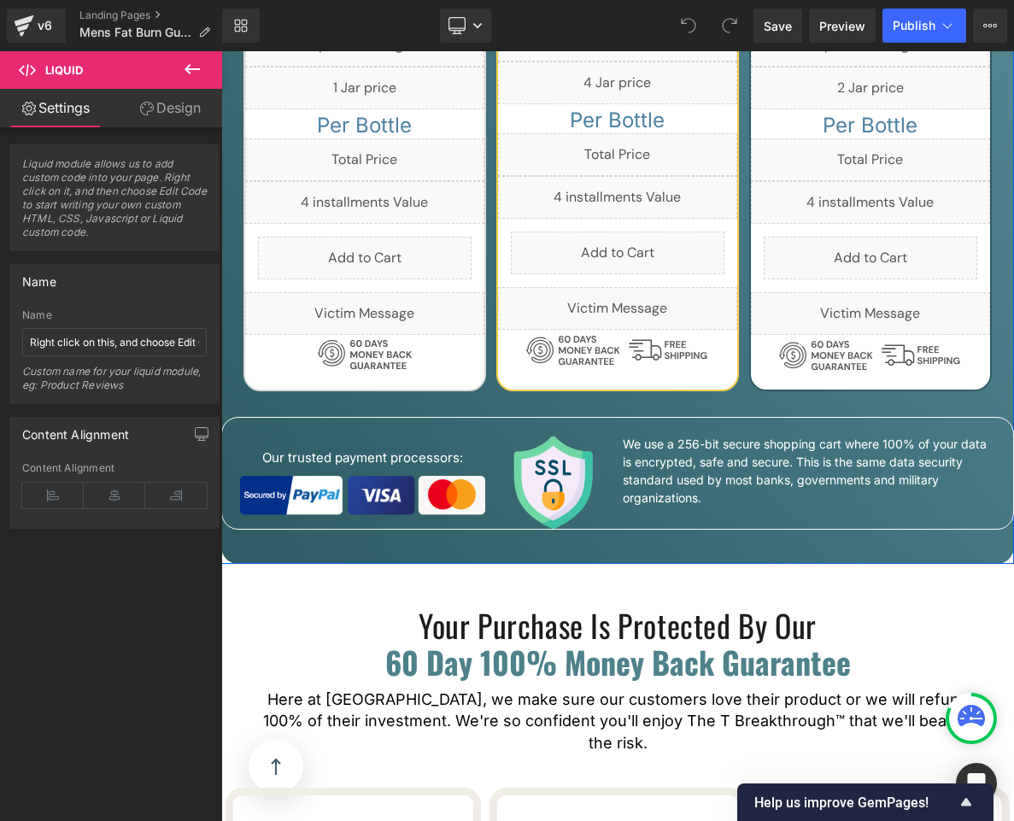
scroll to position [8326, 0]
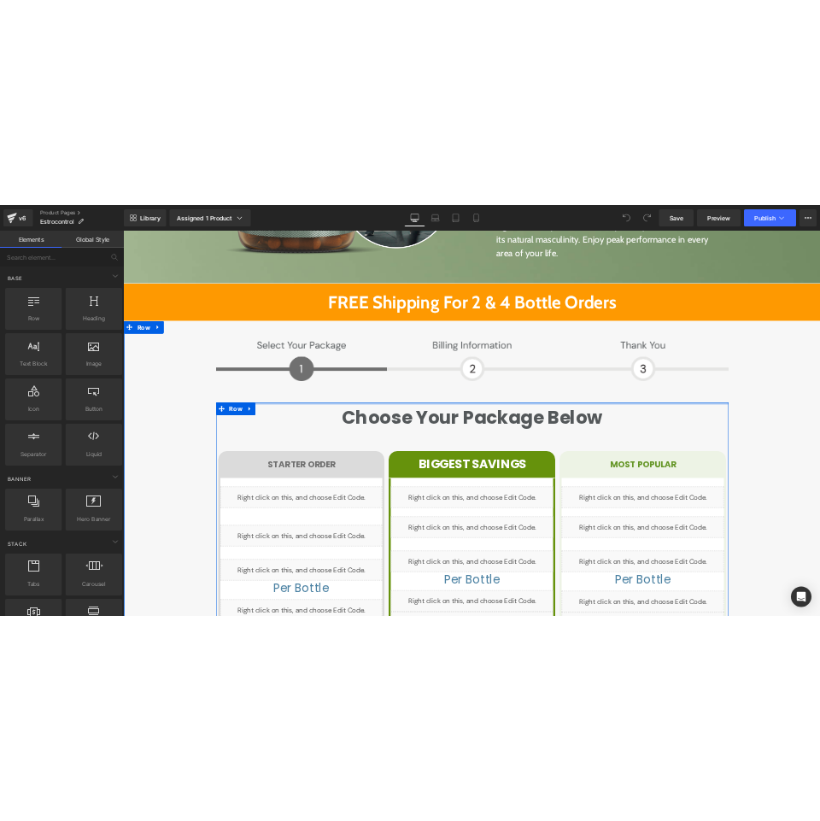
scroll to position [7464, 0]
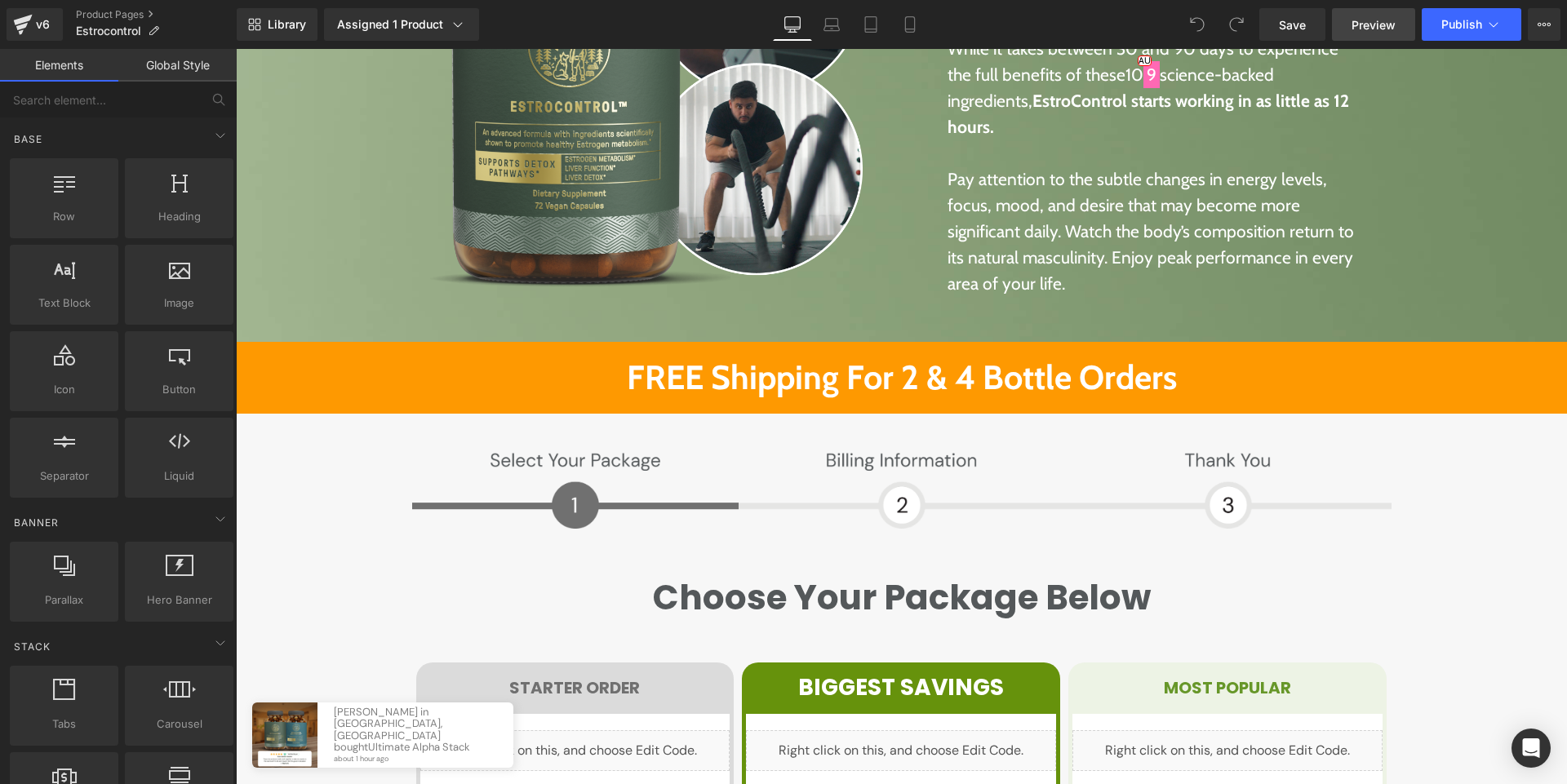
click at [1381, 31] on span "Preview" at bounding box center [1374, 25] width 44 height 17
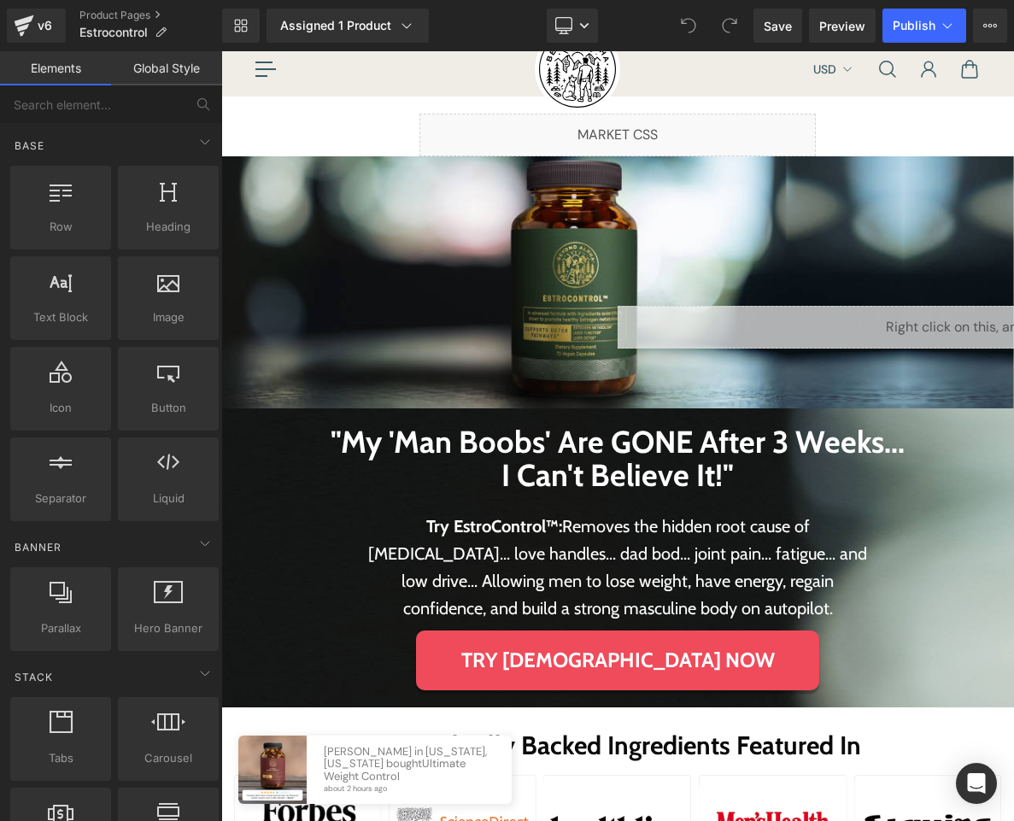
scroll to position [0, 0]
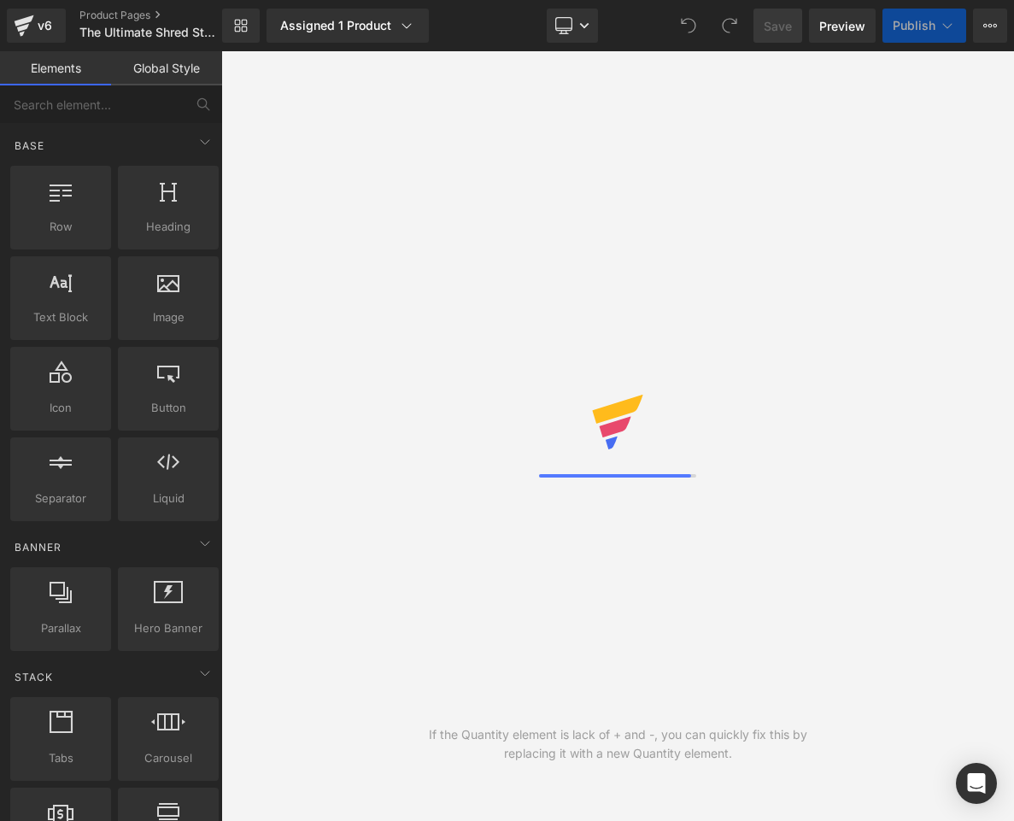
click at [627, 168] on div "Shop Get Started Our Story Ingredients Blog Support USD Chevron" at bounding box center [617, 149] width 793 height 56
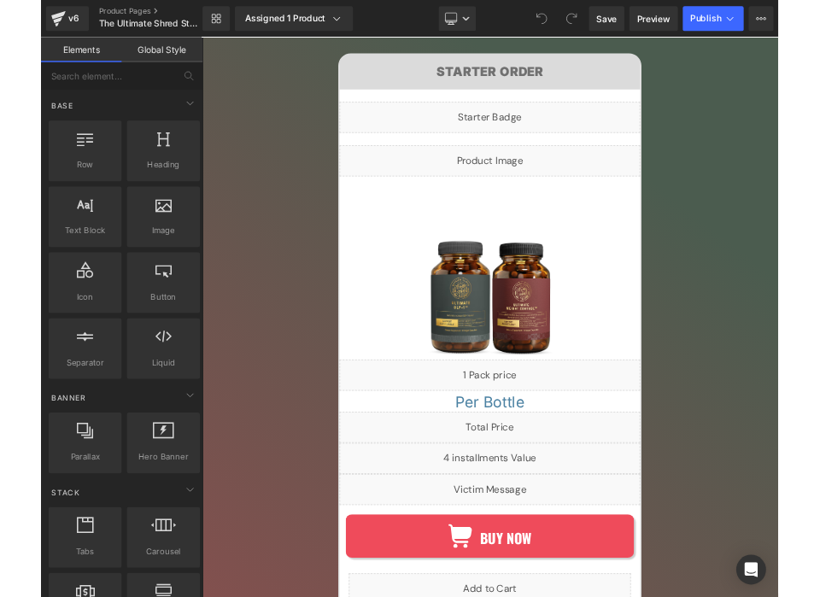
scroll to position [11774, 0]
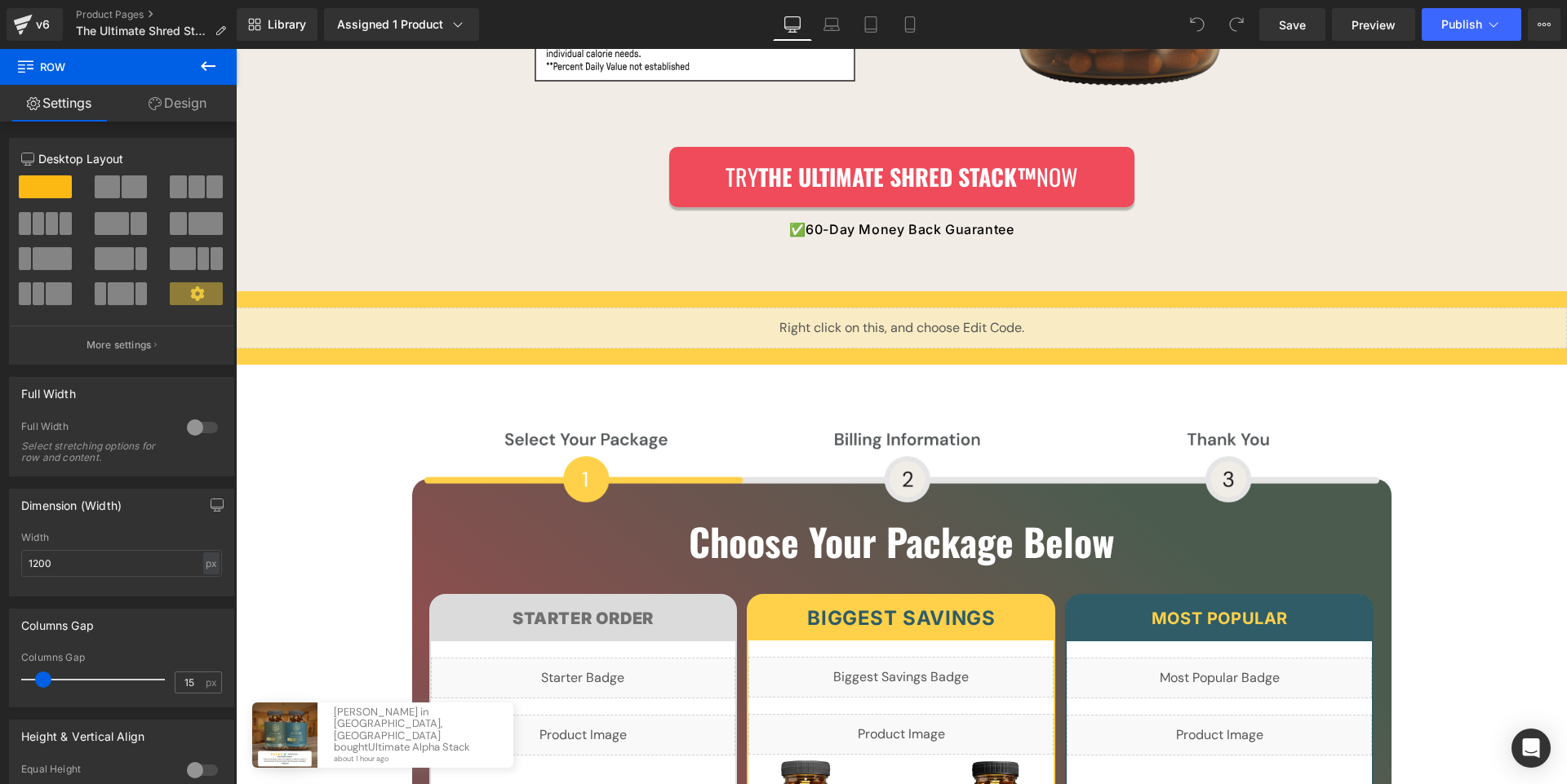
scroll to position [10700, 0]
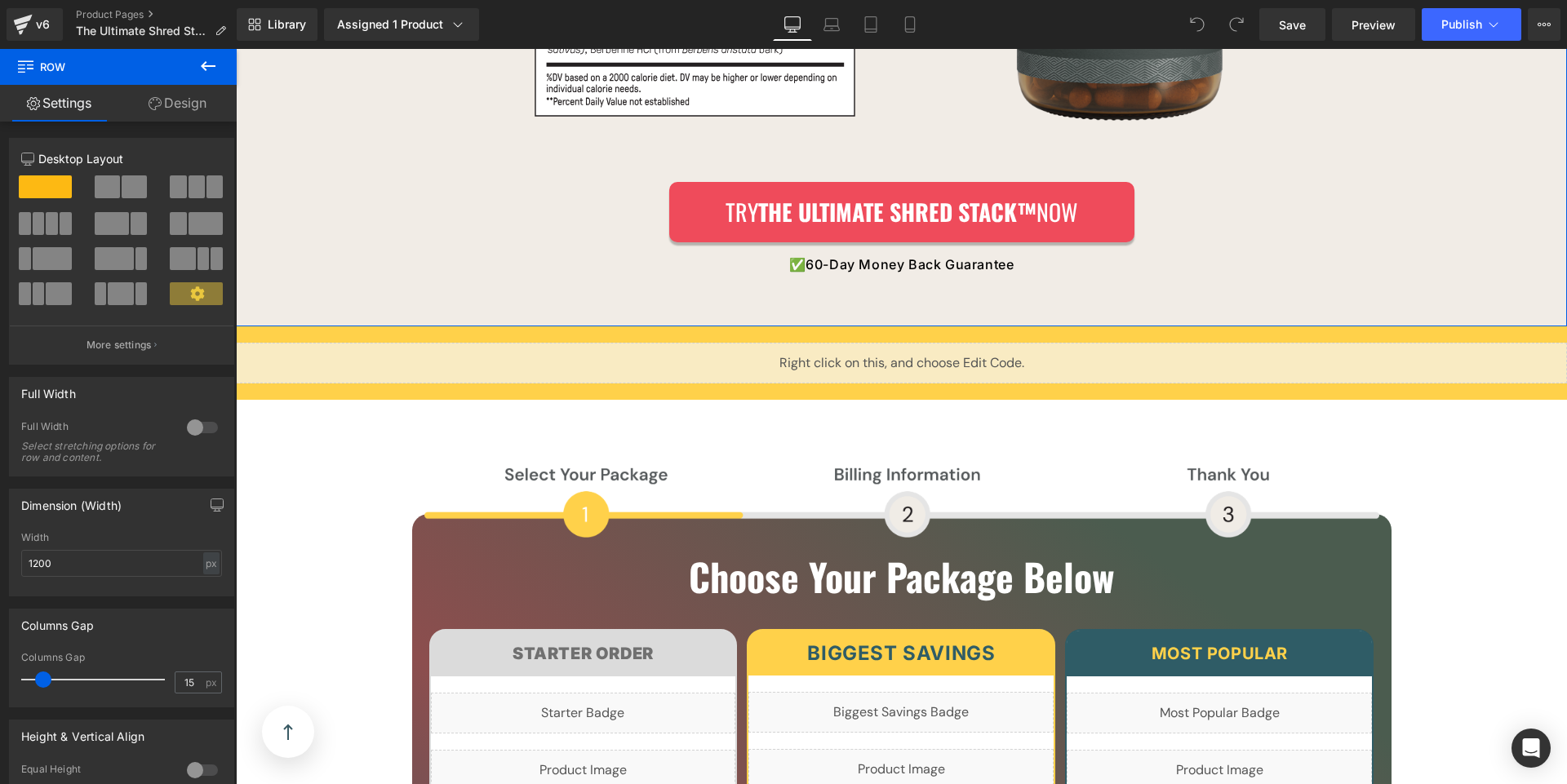
drag, startPoint x: 613, startPoint y: 247, endPoint x: 659, endPoint y: 332, distance: 96.6
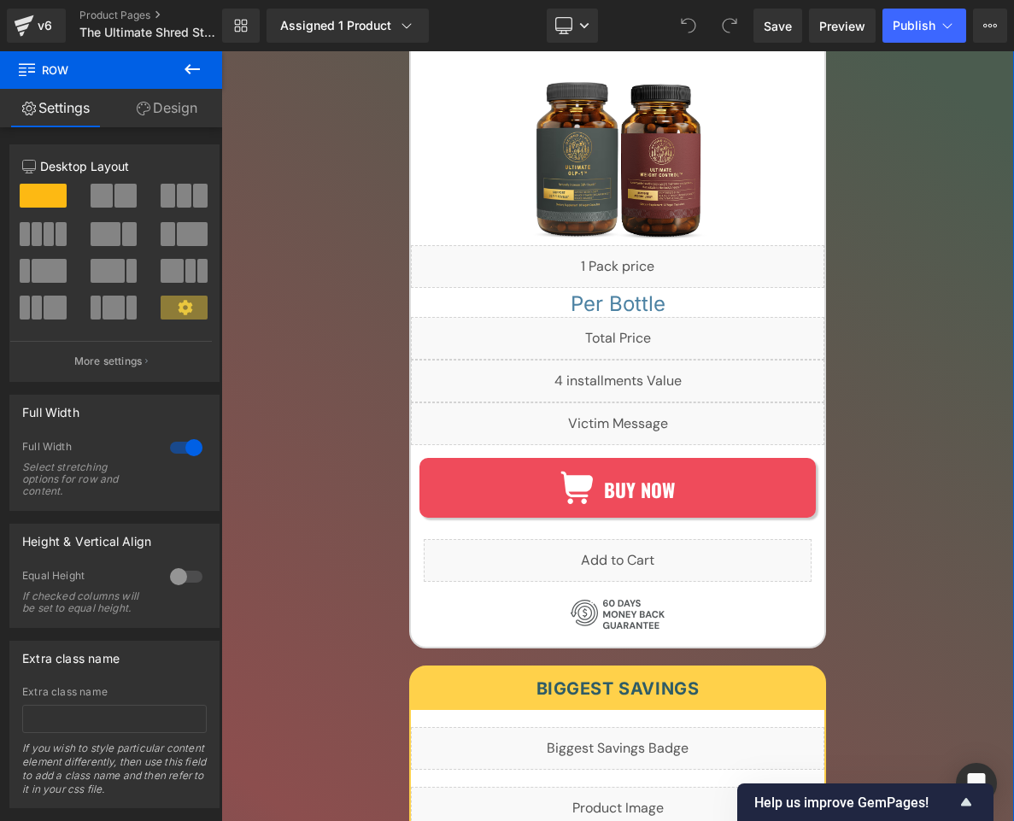
scroll to position [12012, 0]
